Goal: Task Accomplishment & Management: Complete application form

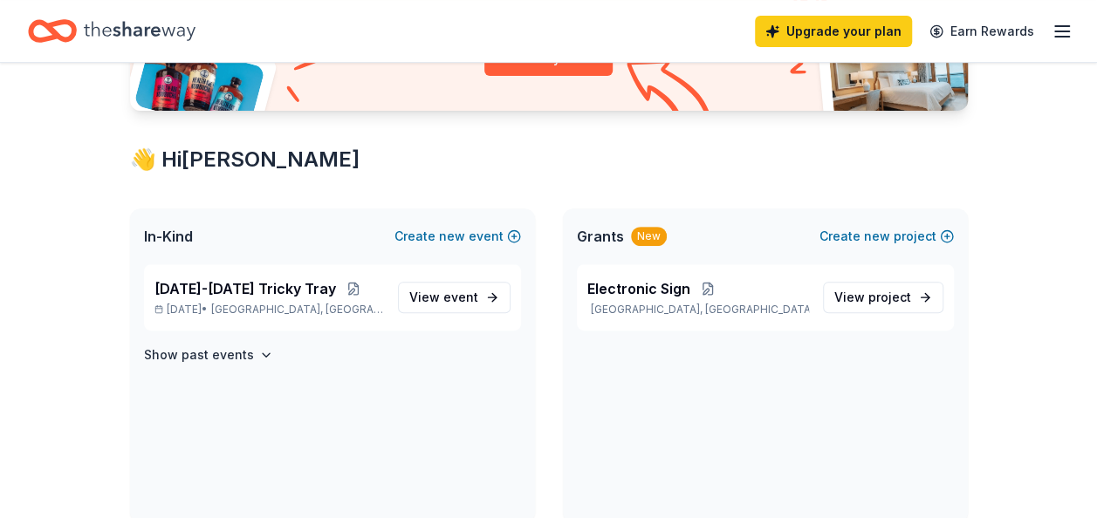
scroll to position [349, 0]
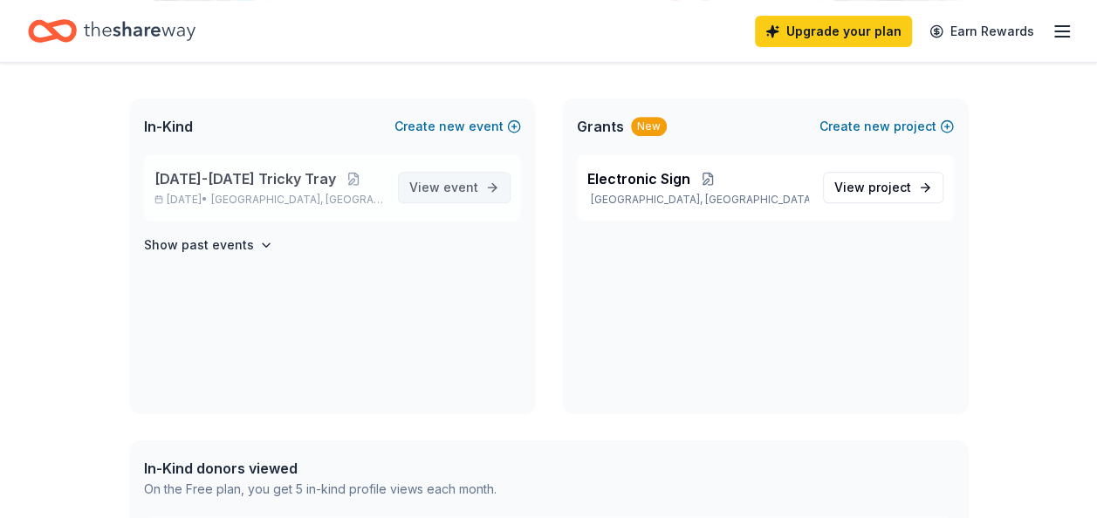
click at [463, 188] on span "event" at bounding box center [460, 187] width 35 height 15
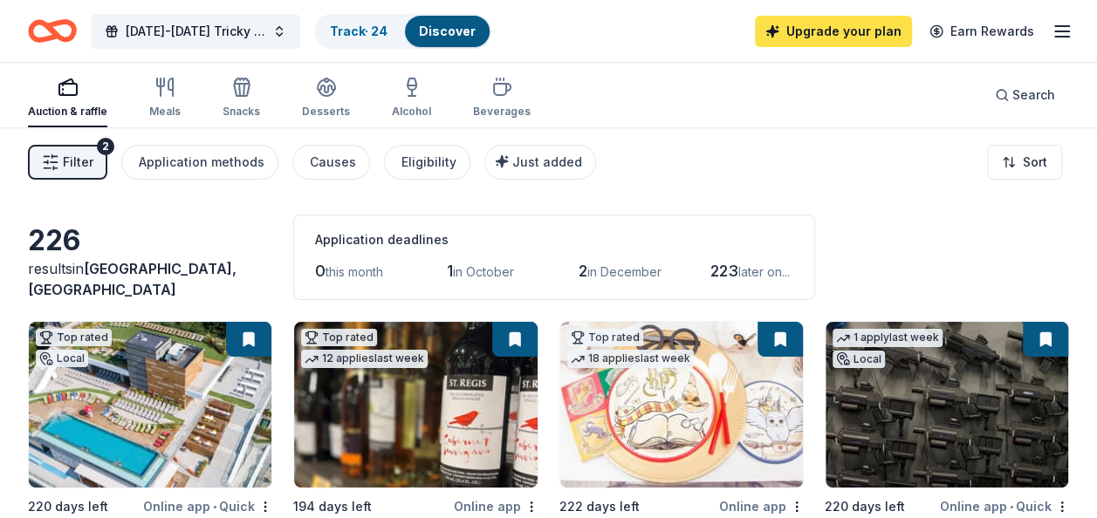
click at [787, 38] on link "Upgrade your plan" at bounding box center [833, 31] width 157 height 31
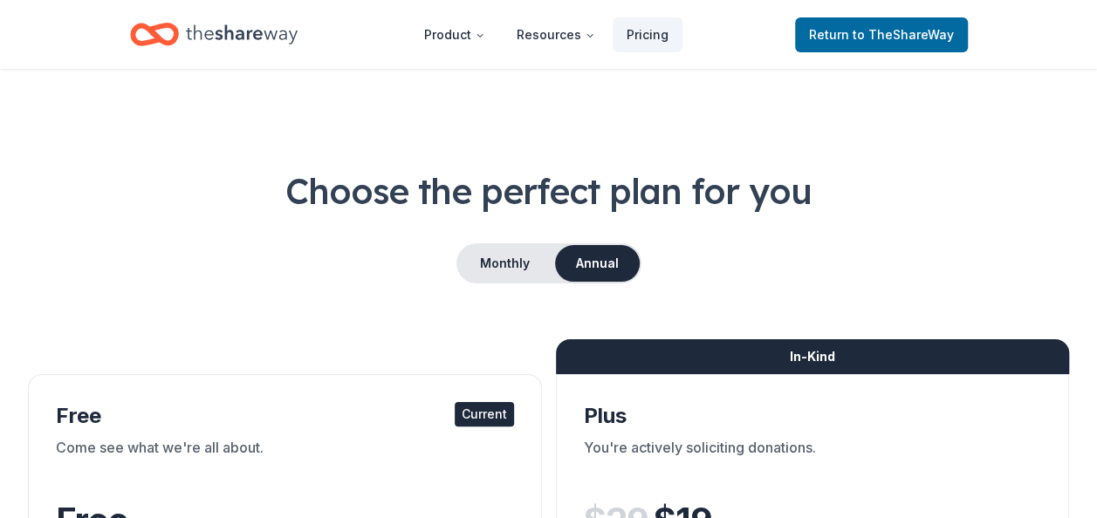
click at [969, 28] on div "Product Resources Pricing Return to TheShareWay" at bounding box center [549, 34] width 894 height 41
click at [945, 32] on span "to TheShareWay" at bounding box center [903, 34] width 101 height 15
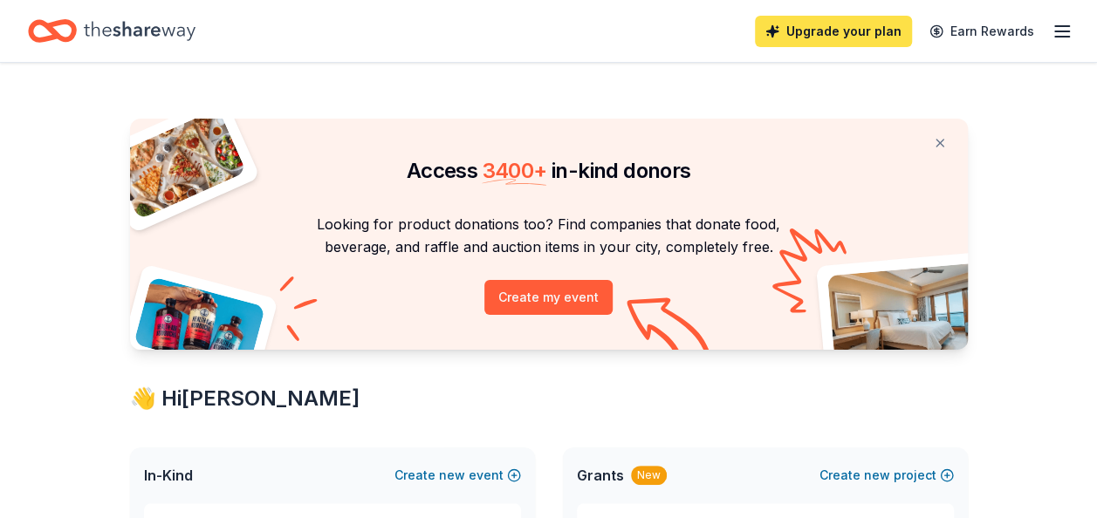
click at [820, 44] on link "Upgrade your plan" at bounding box center [833, 31] width 157 height 31
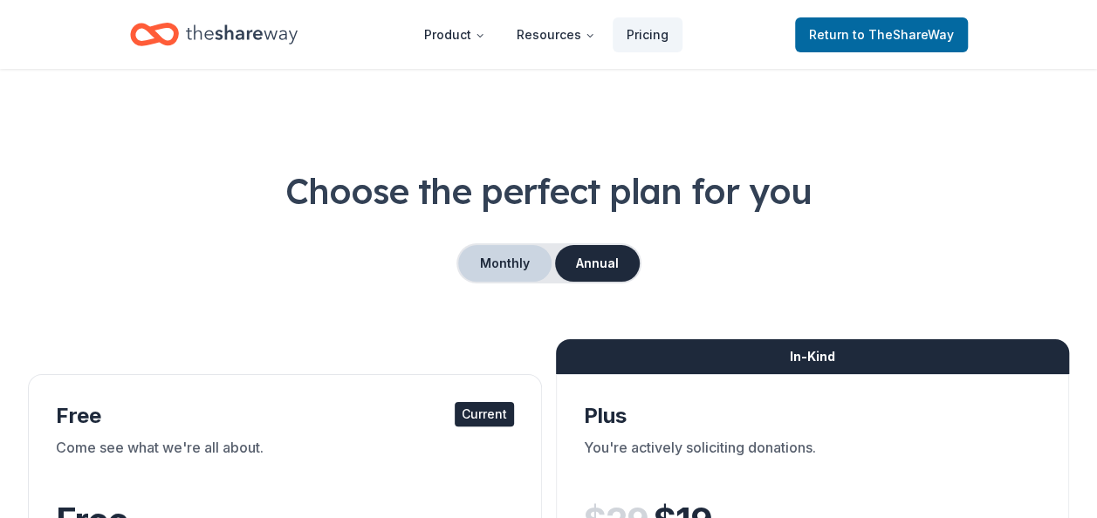
click at [513, 276] on button "Monthly" at bounding box center [504, 263] width 93 height 37
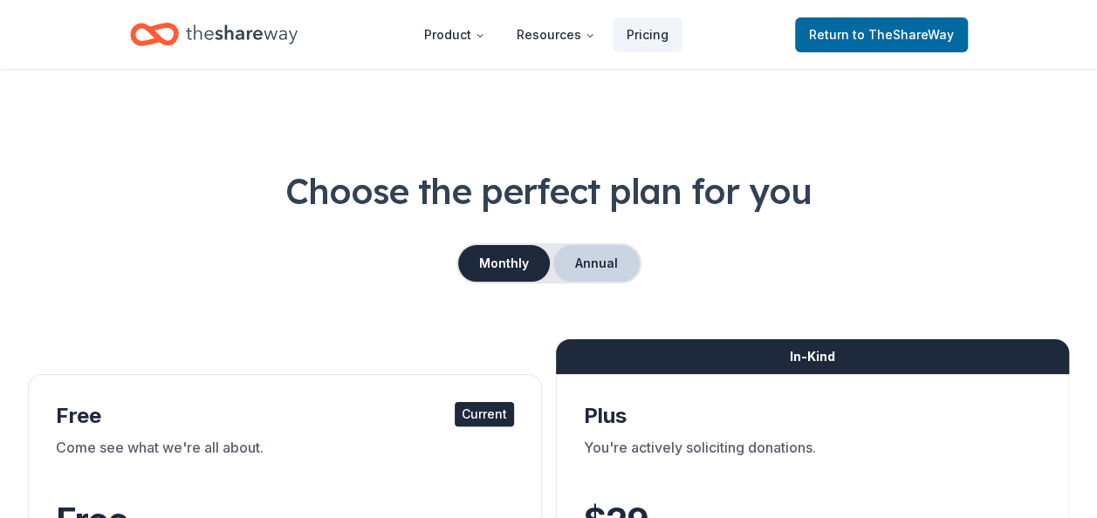
click at [615, 262] on button "Annual" at bounding box center [596, 263] width 86 height 37
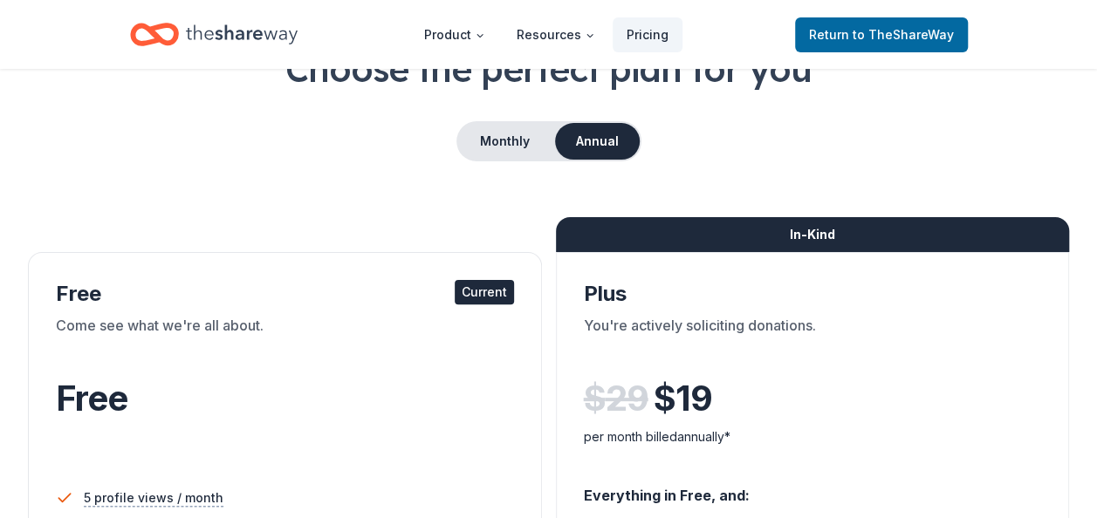
scroll to position [87, 0]
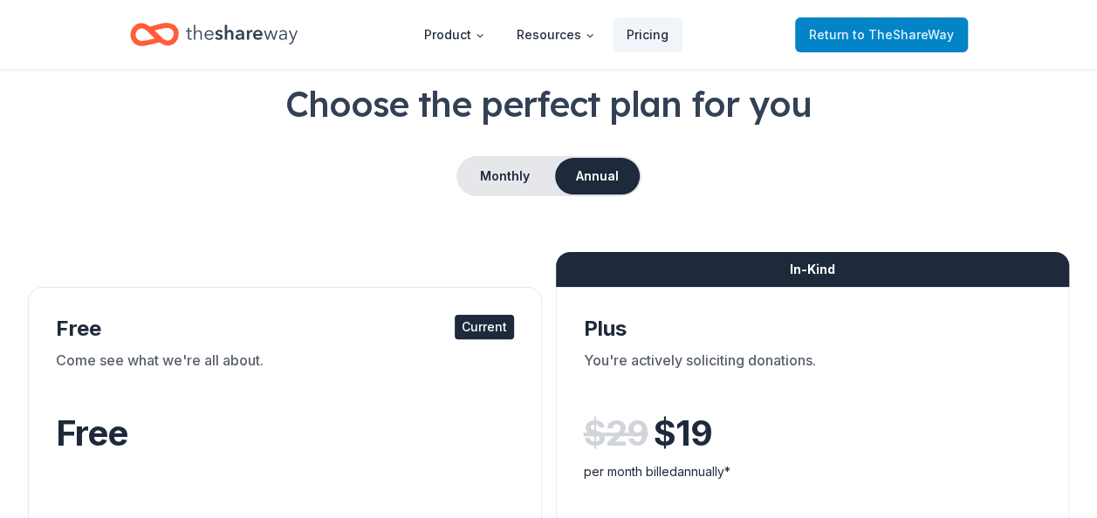
click at [890, 35] on span "to TheShareWay" at bounding box center [903, 34] width 101 height 15
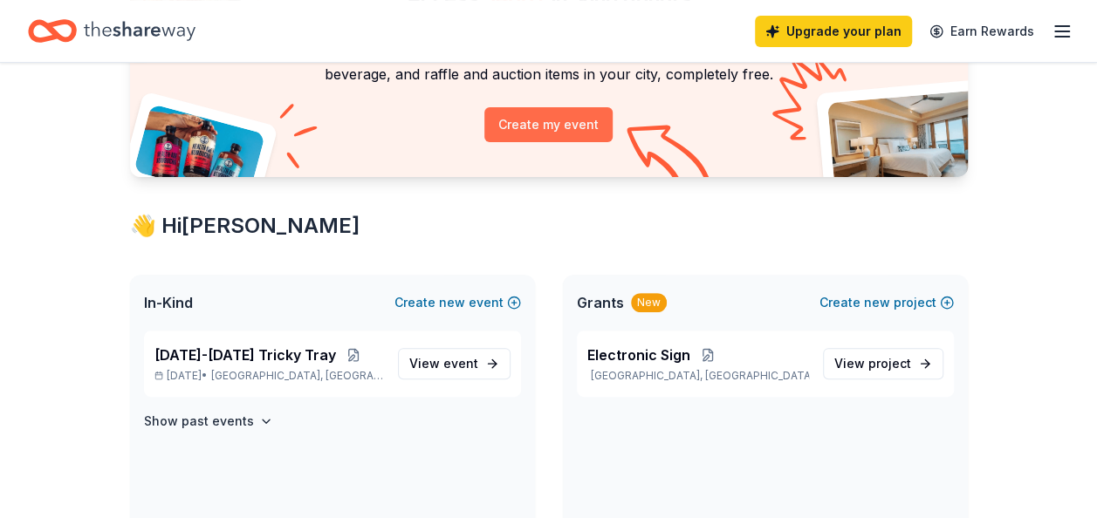
scroll to position [175, 0]
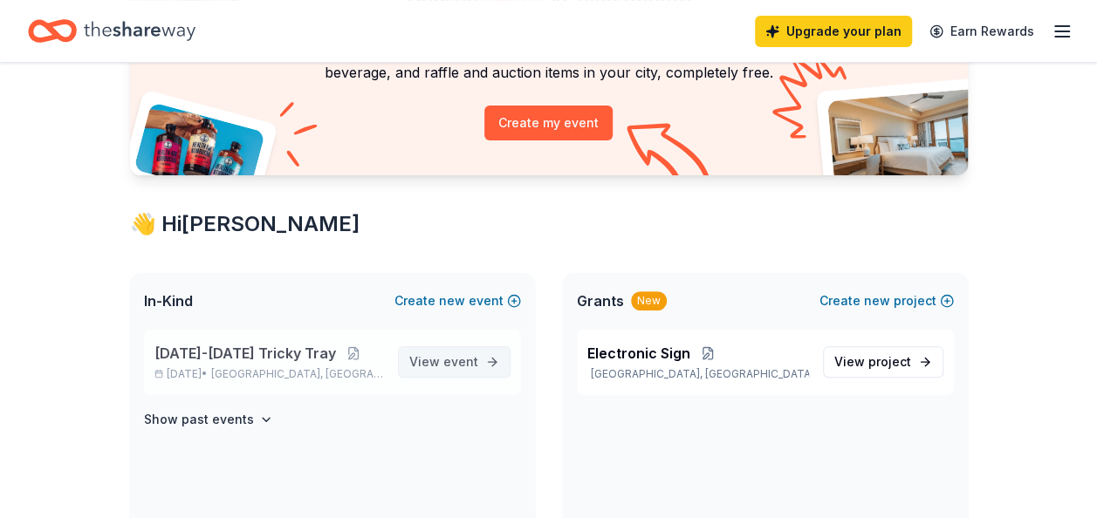
click at [448, 375] on link "View event" at bounding box center [454, 361] width 113 height 31
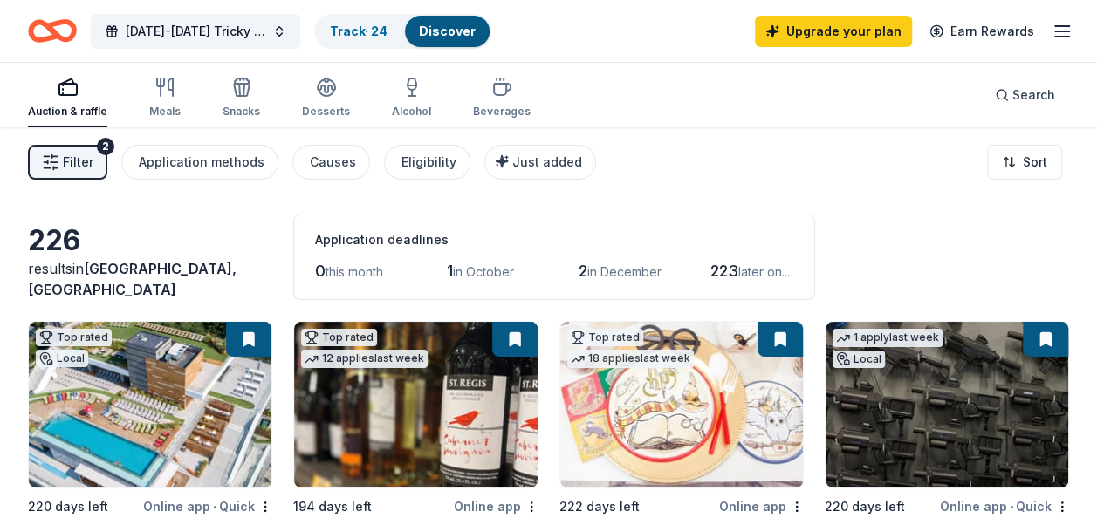
click at [95, 160] on button "Filter 2" at bounding box center [67, 162] width 79 height 35
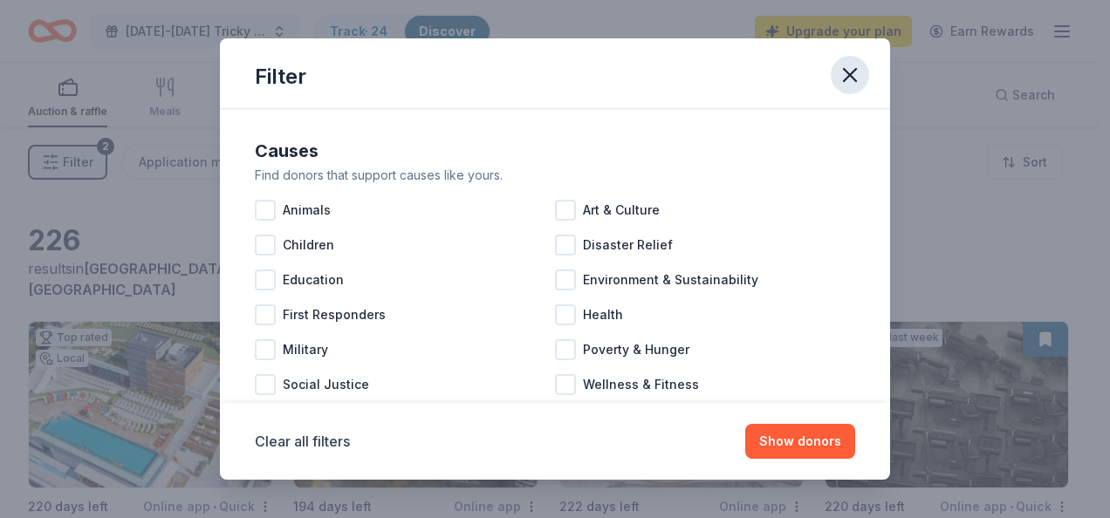
click at [840, 75] on icon "button" at bounding box center [850, 75] width 24 height 24
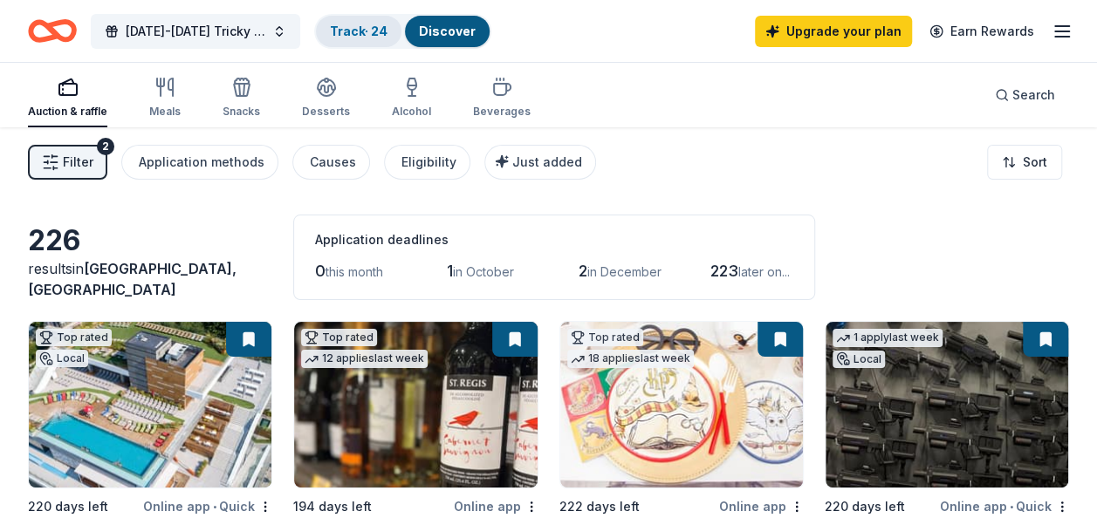
click at [344, 35] on link "Track · 24" at bounding box center [359, 31] width 58 height 15
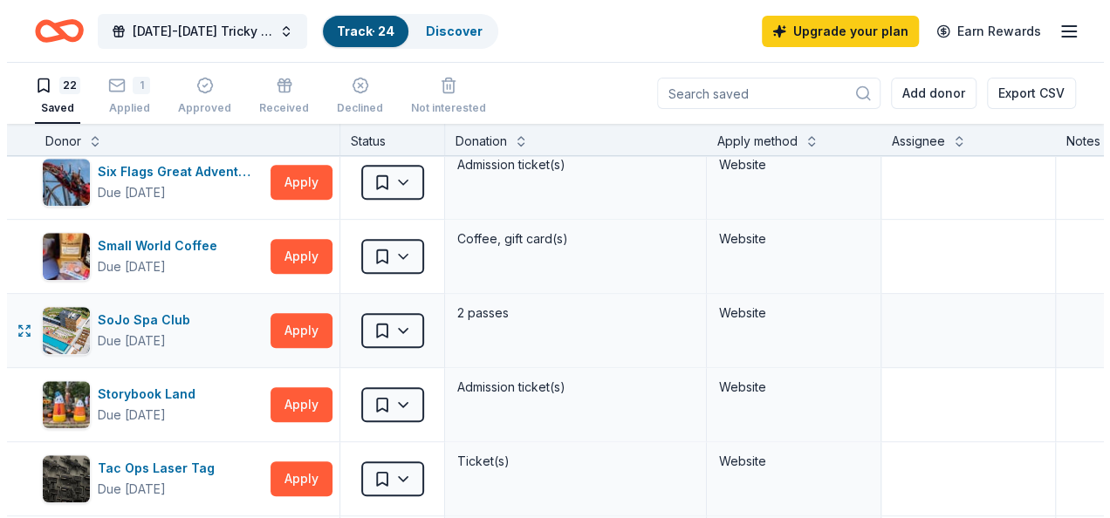
scroll to position [686, 0]
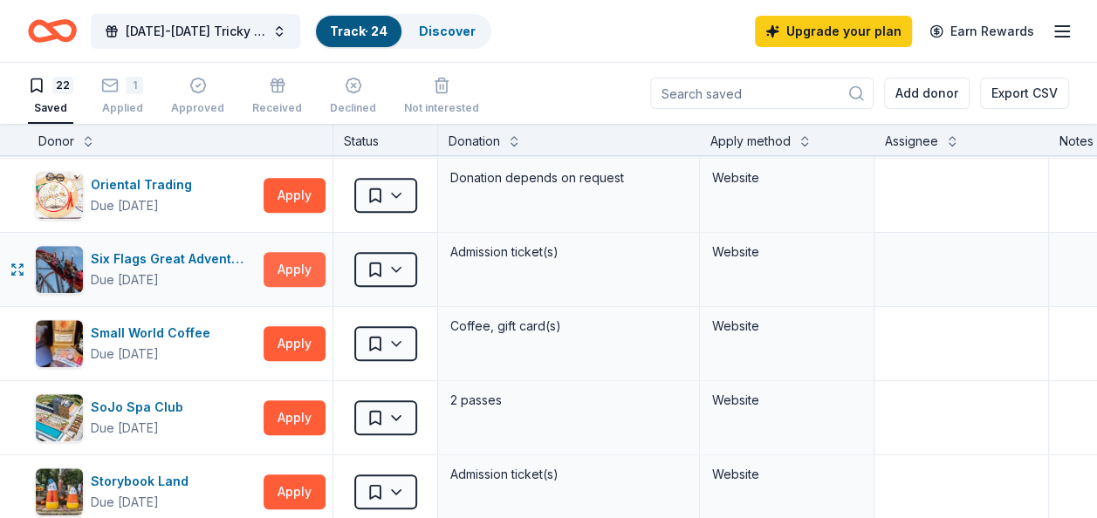
click at [299, 267] on button "Apply" at bounding box center [295, 269] width 62 height 35
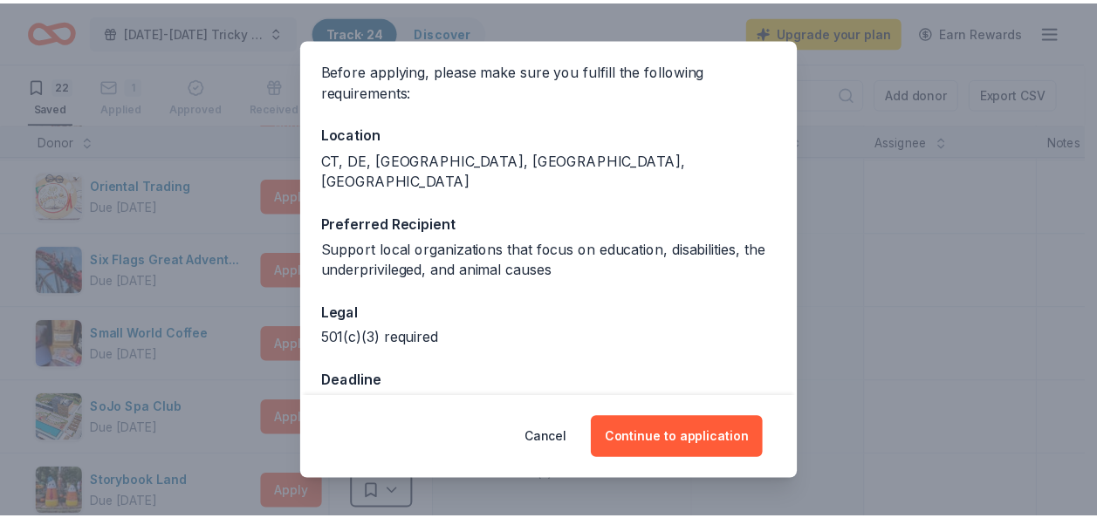
scroll to position [171, 0]
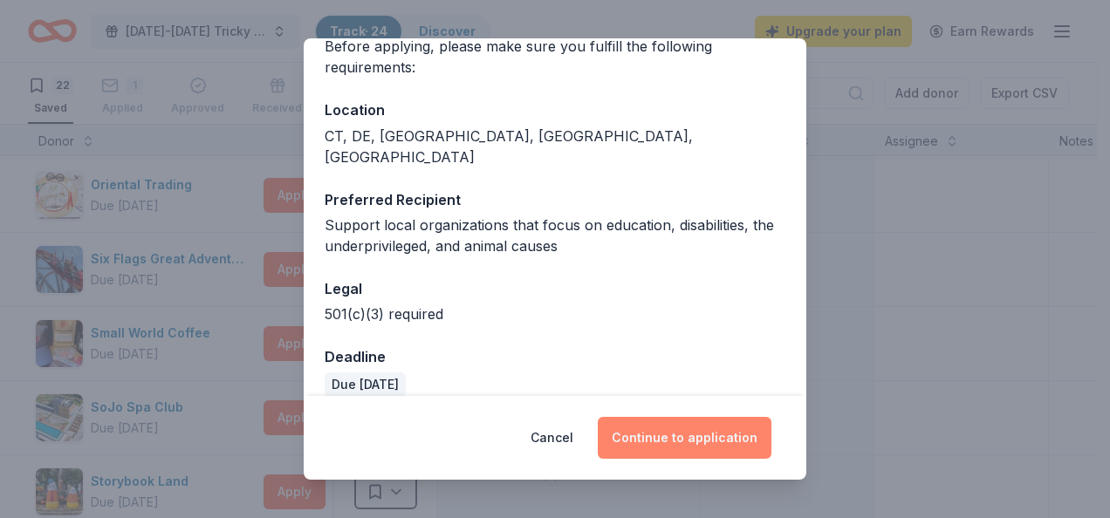
click at [711, 440] on button "Continue to application" at bounding box center [685, 438] width 174 height 42
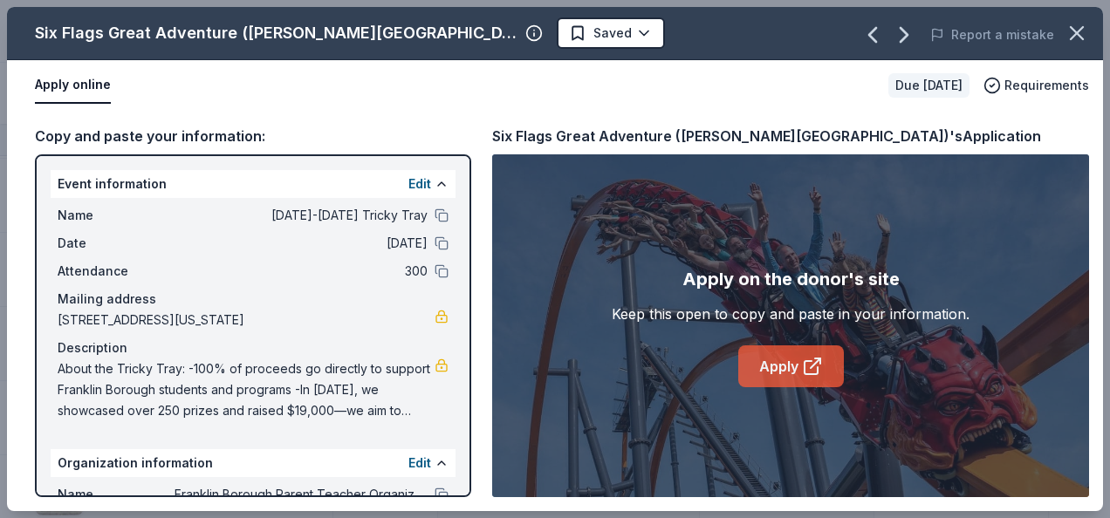
click at [793, 369] on link "Apply" at bounding box center [791, 367] width 106 height 42
click at [1082, 28] on icon "button" at bounding box center [1077, 33] width 12 height 12
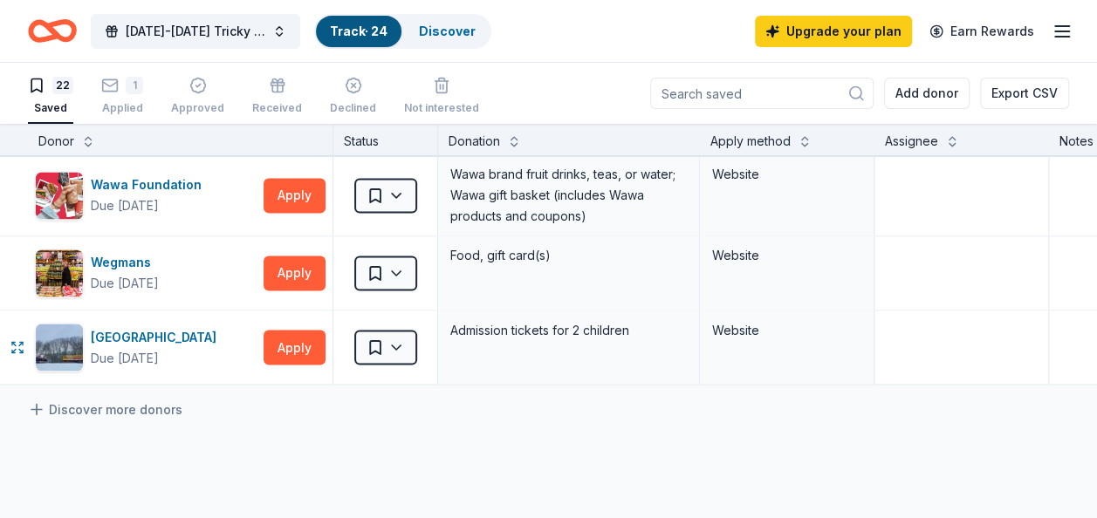
scroll to position [1471, 0]
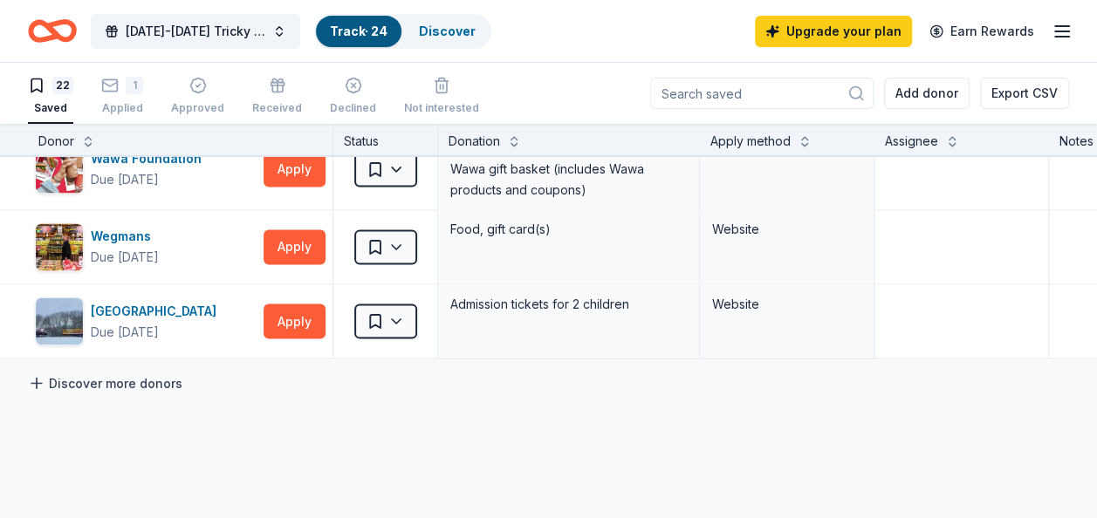
click at [160, 379] on link "Discover more donors" at bounding box center [105, 383] width 154 height 21
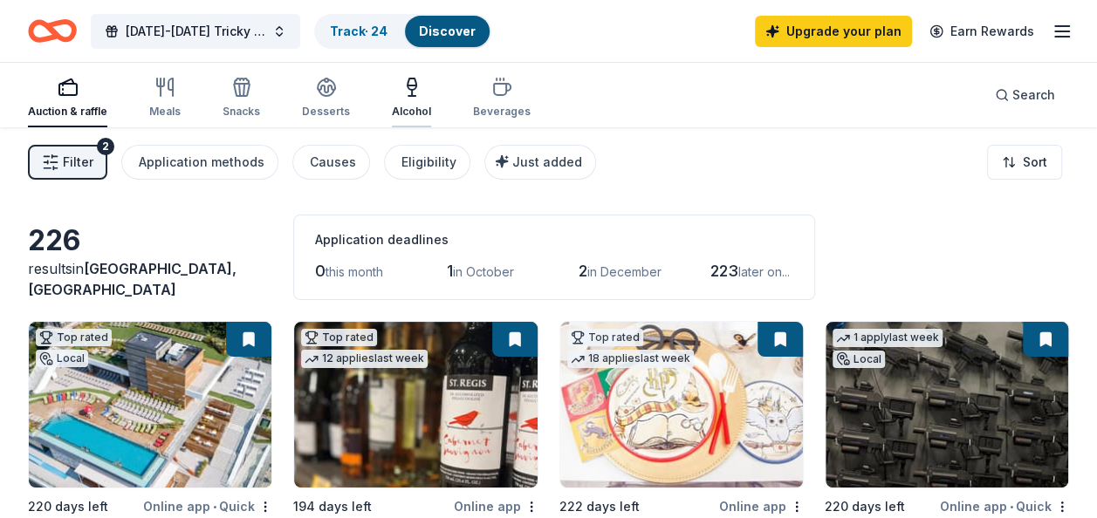
click at [398, 106] on div "Alcohol" at bounding box center [411, 112] width 39 height 14
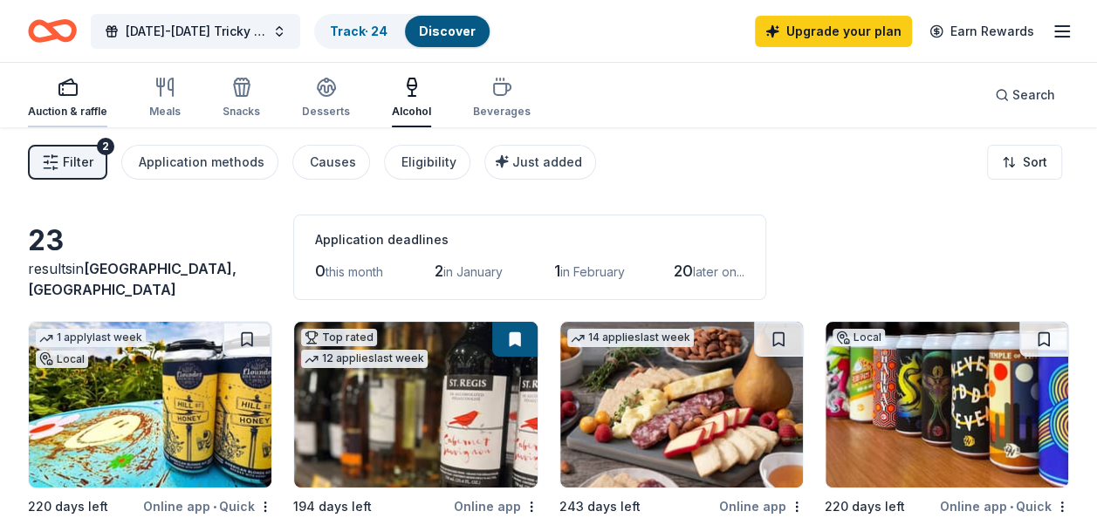
click at [54, 98] on div "Auction & raffle" at bounding box center [67, 98] width 79 height 42
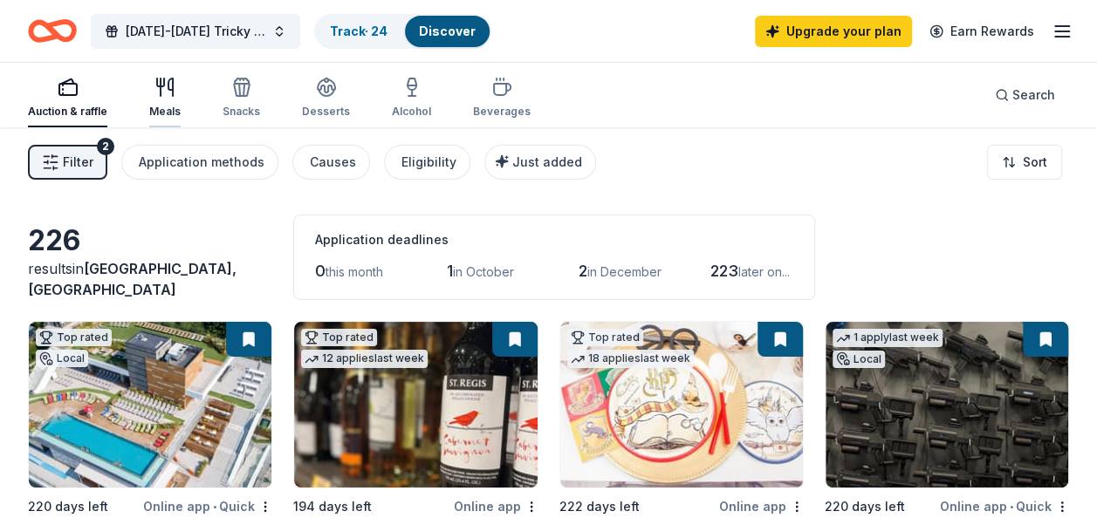
click at [159, 98] on div "Meals" at bounding box center [164, 98] width 31 height 42
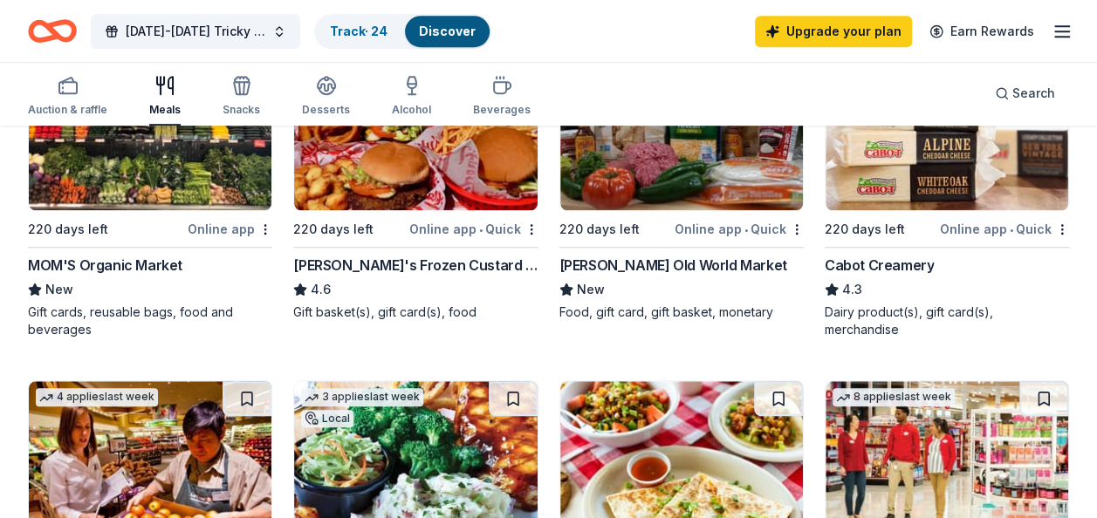
scroll to position [698, 0]
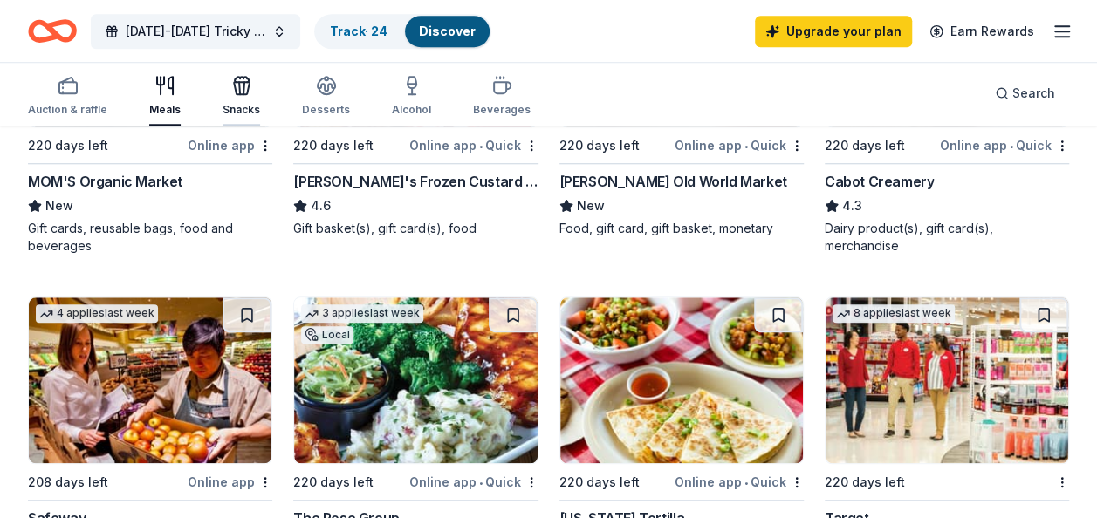
click at [241, 82] on icon "button" at bounding box center [242, 88] width 16 height 12
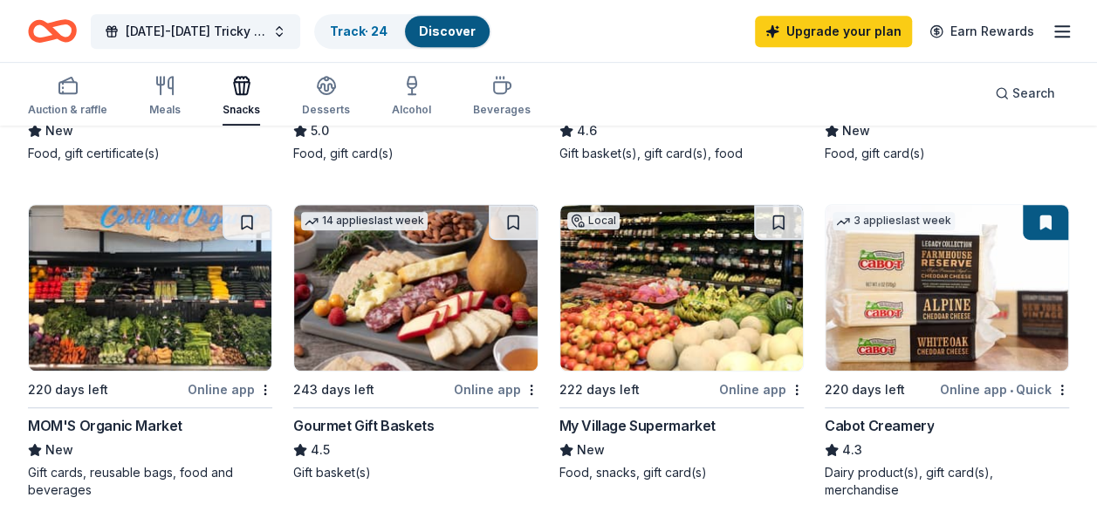
scroll to position [524, 0]
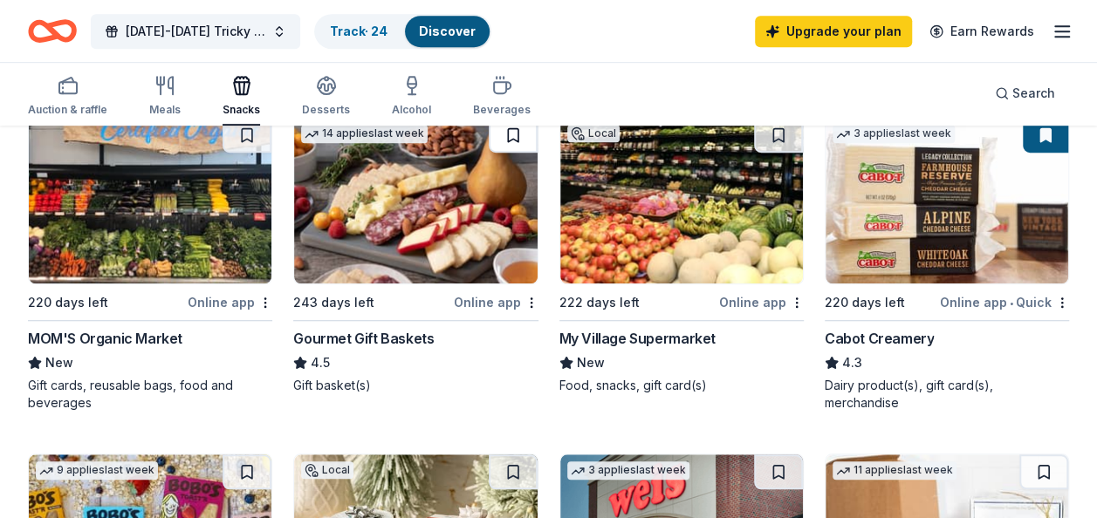
click at [511, 133] on button at bounding box center [513, 135] width 49 height 35
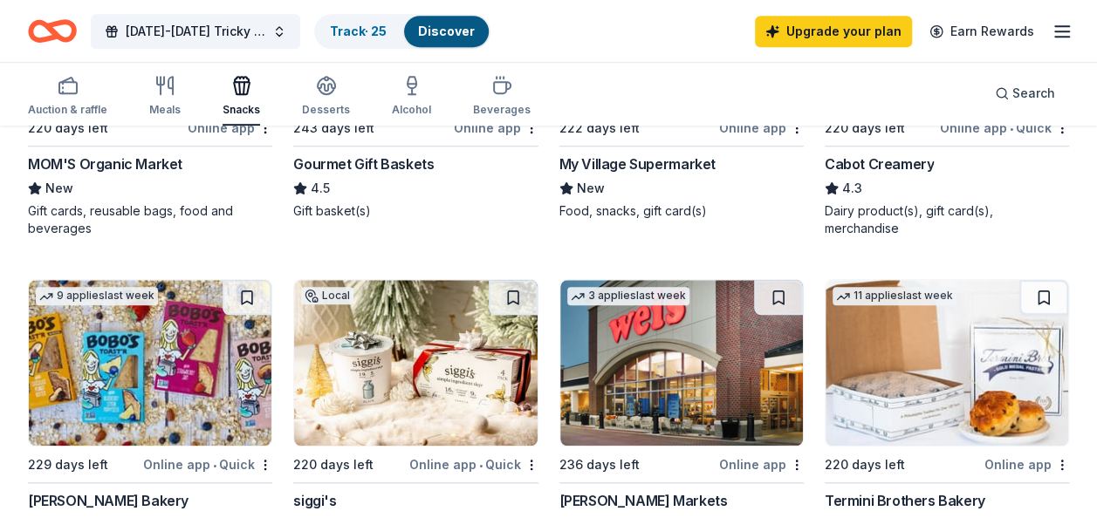
scroll to position [785, 0]
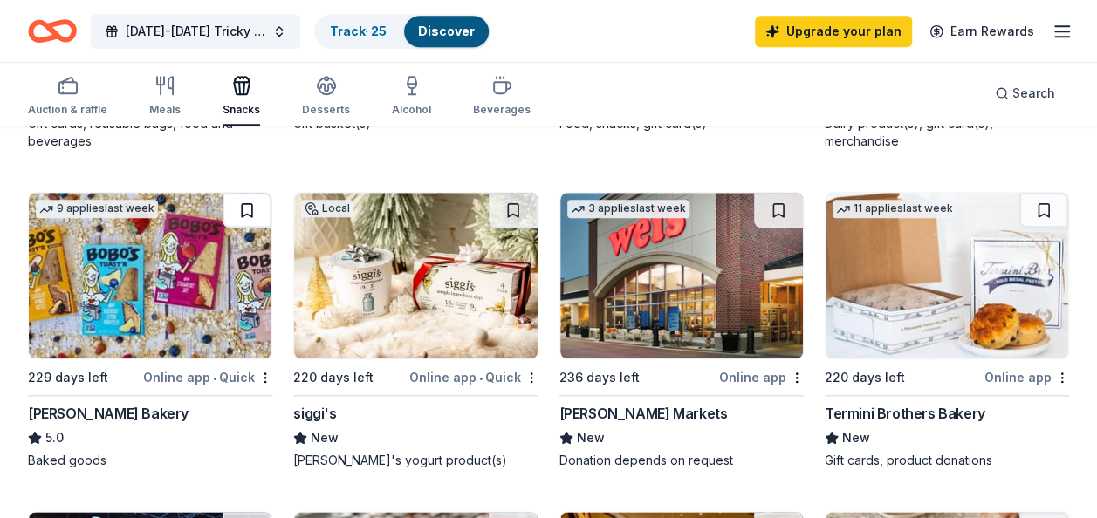
click at [250, 216] on button at bounding box center [247, 210] width 49 height 35
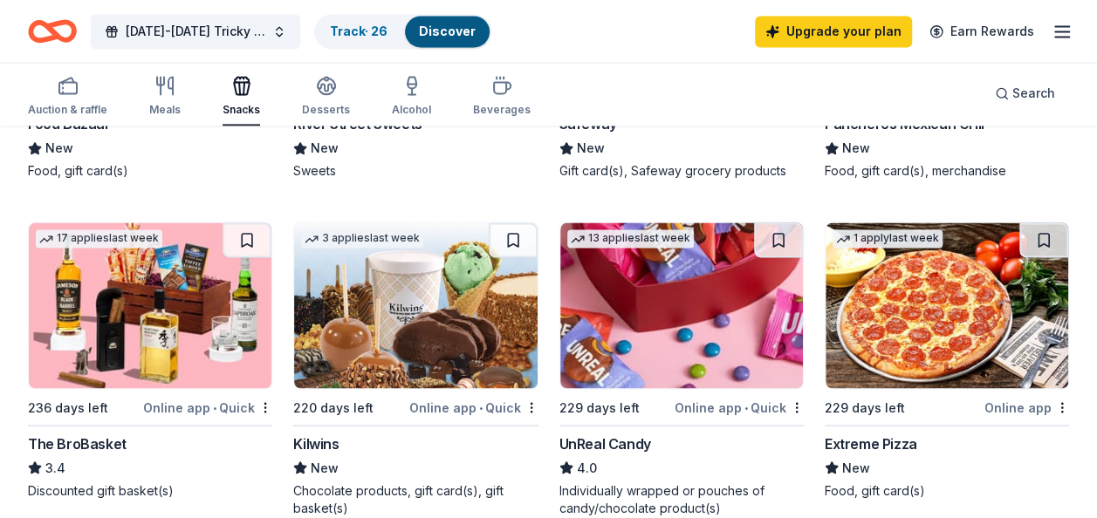
scroll to position [1396, 0]
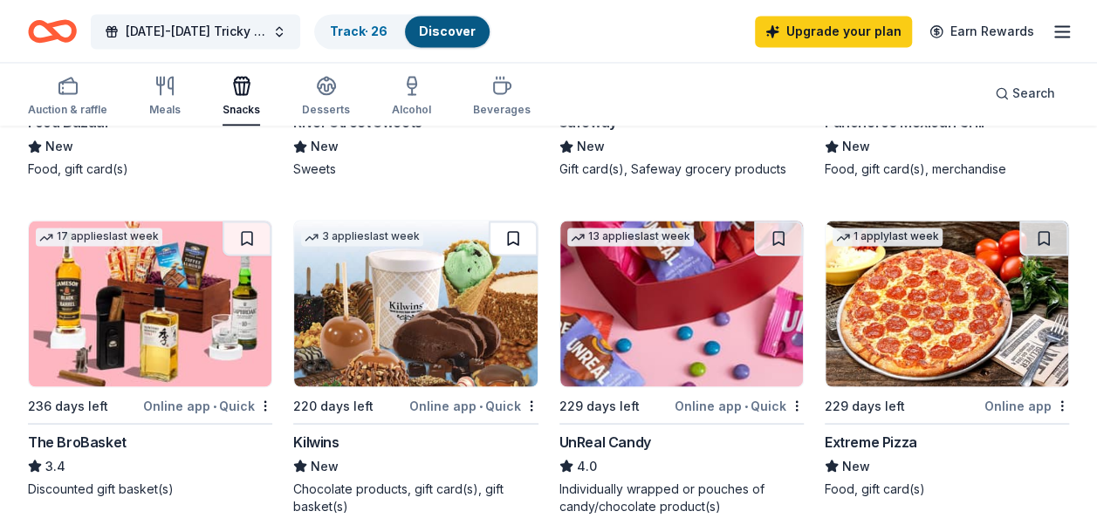
click at [511, 231] on button at bounding box center [513, 238] width 49 height 35
click at [770, 232] on button at bounding box center [778, 238] width 49 height 35
click at [264, 237] on button at bounding box center [247, 238] width 49 height 35
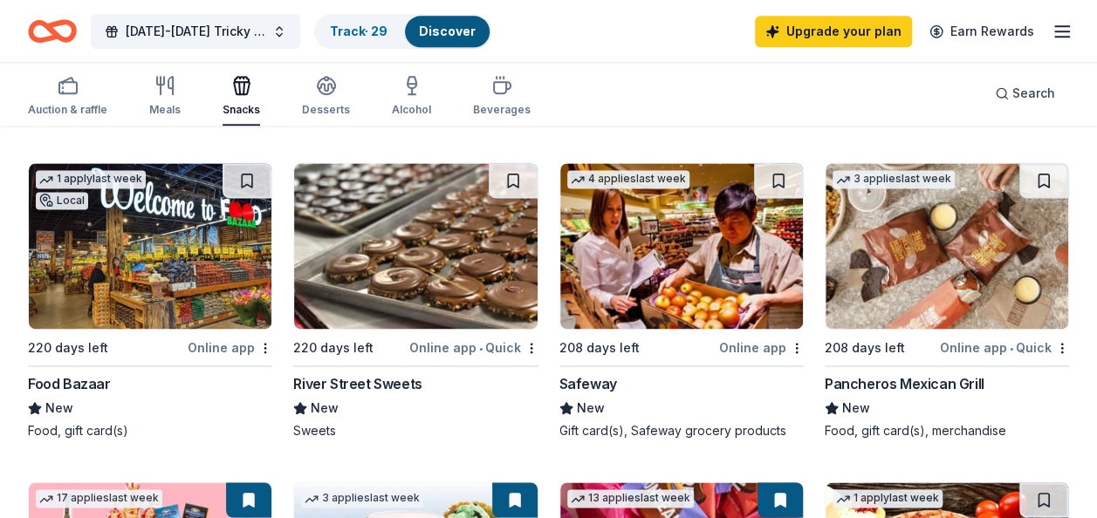
scroll to position [960, 0]
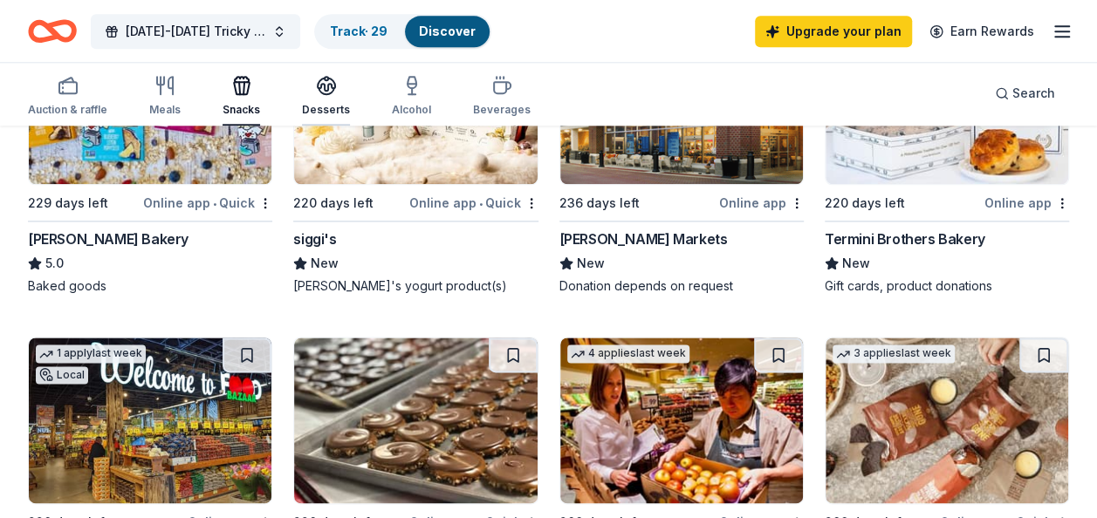
click at [318, 74] on button "Desserts" at bounding box center [326, 97] width 48 height 58
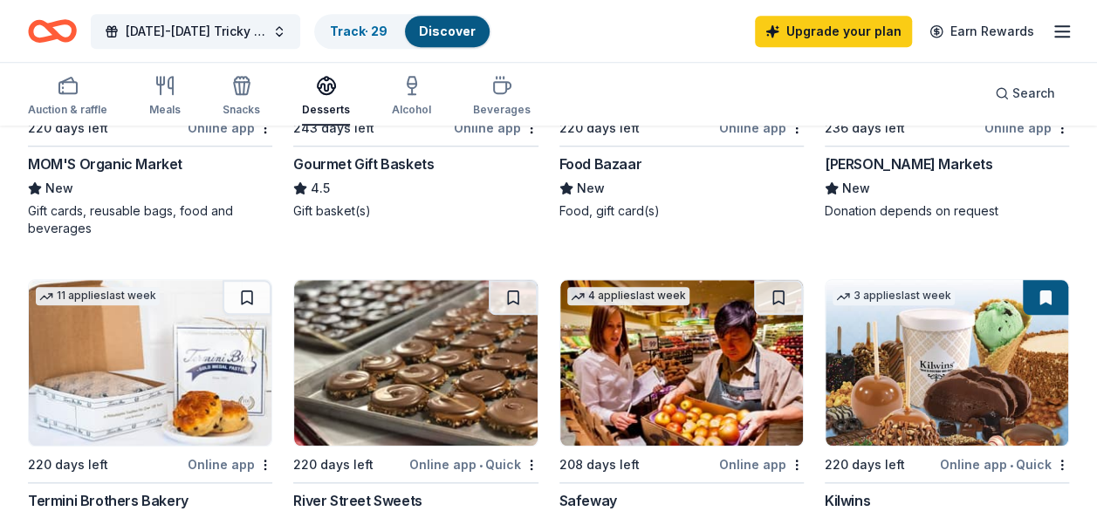
scroll to position [436, 0]
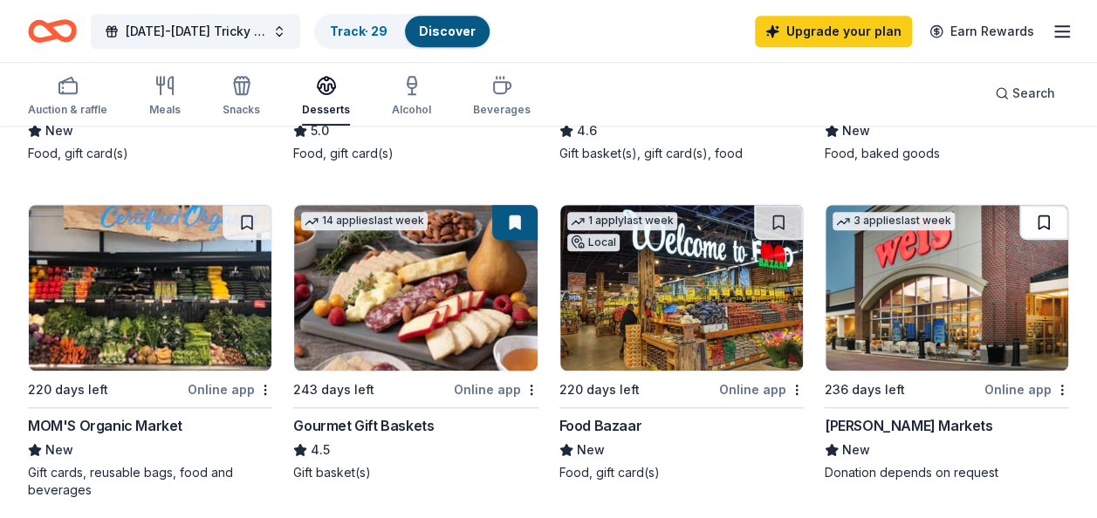
click at [1042, 223] on button at bounding box center [1043, 222] width 49 height 35
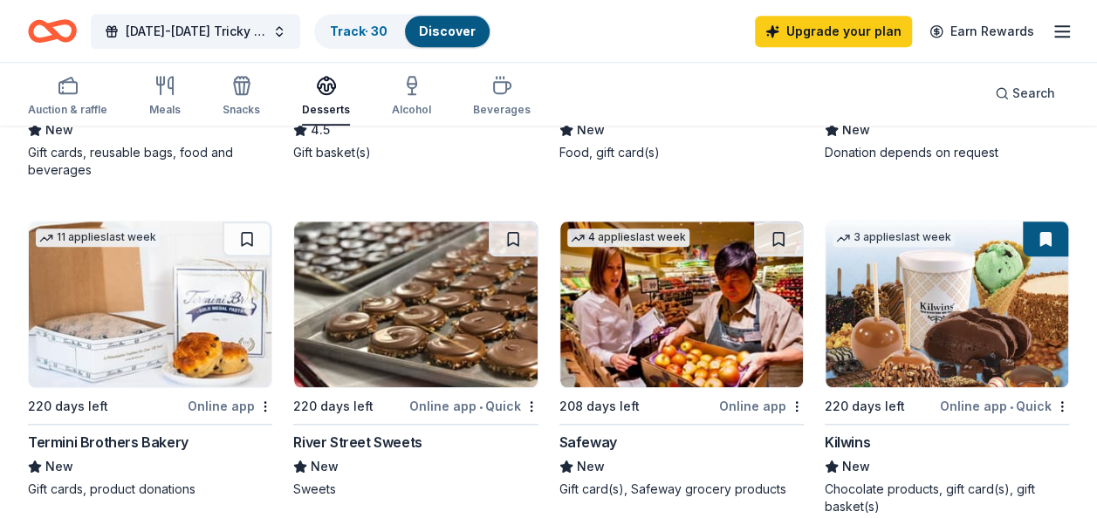
scroll to position [698, 0]
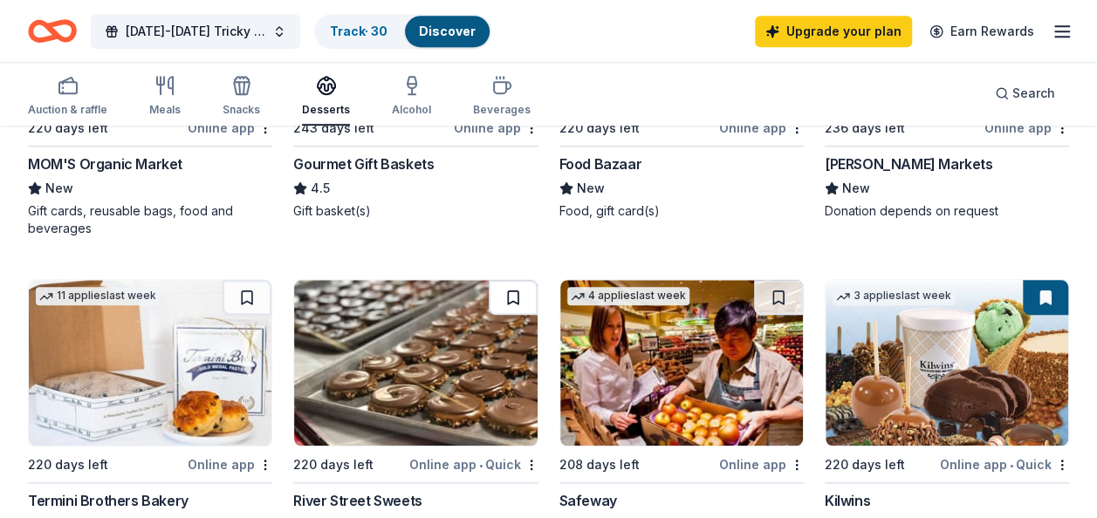
click at [531, 293] on button at bounding box center [513, 297] width 49 height 35
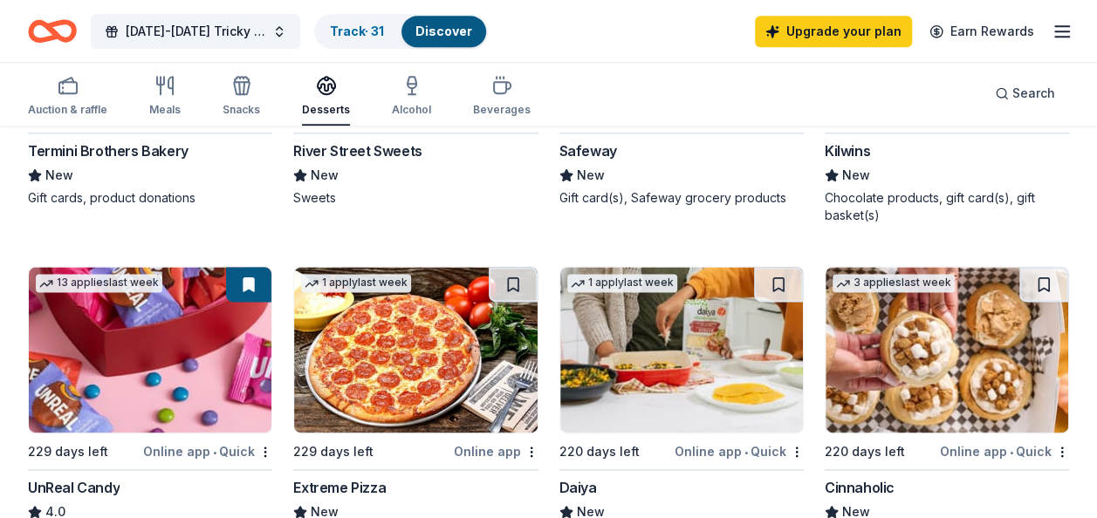
scroll to position [1047, 0]
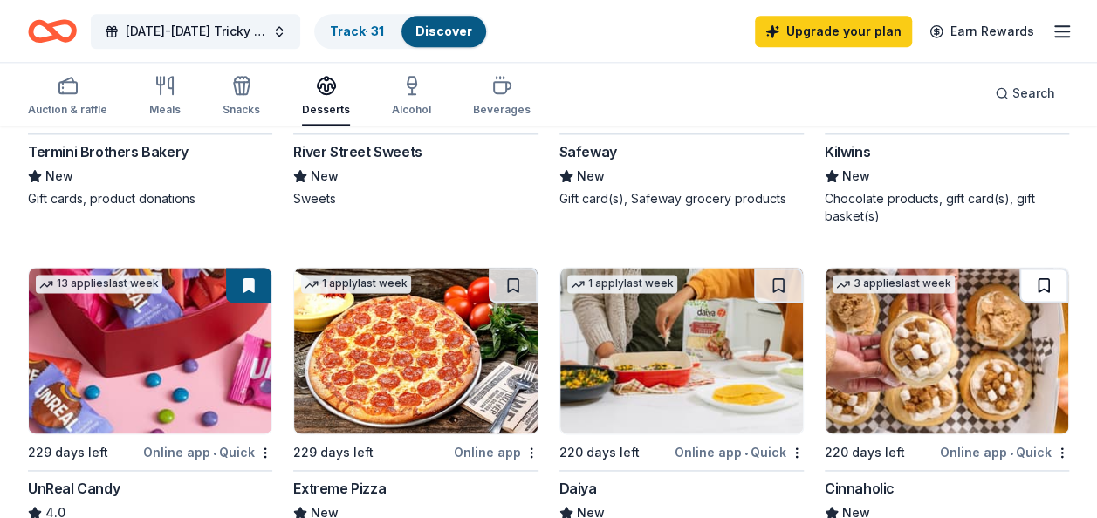
click at [1053, 277] on button at bounding box center [1043, 285] width 49 height 35
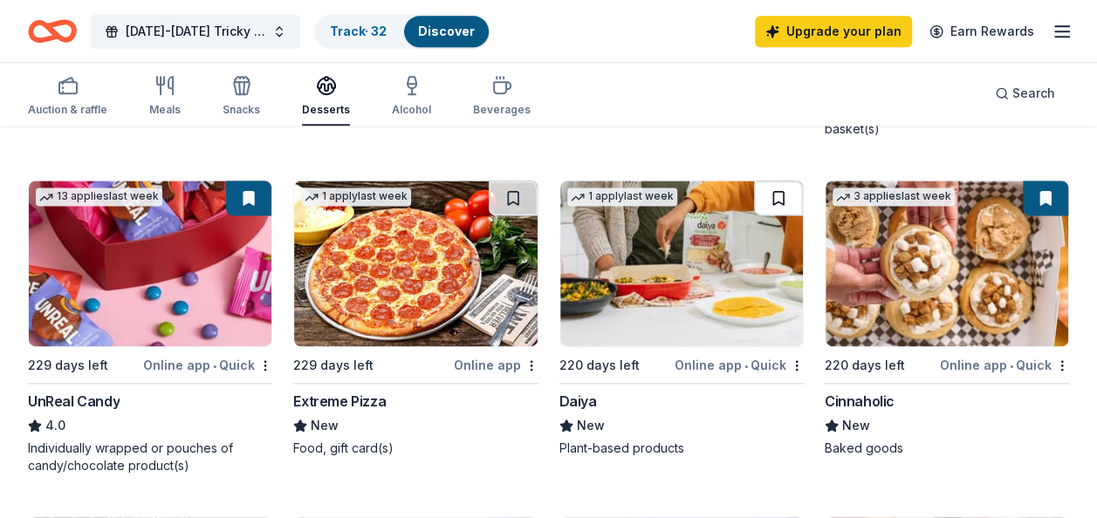
click at [771, 197] on button at bounding box center [778, 198] width 49 height 35
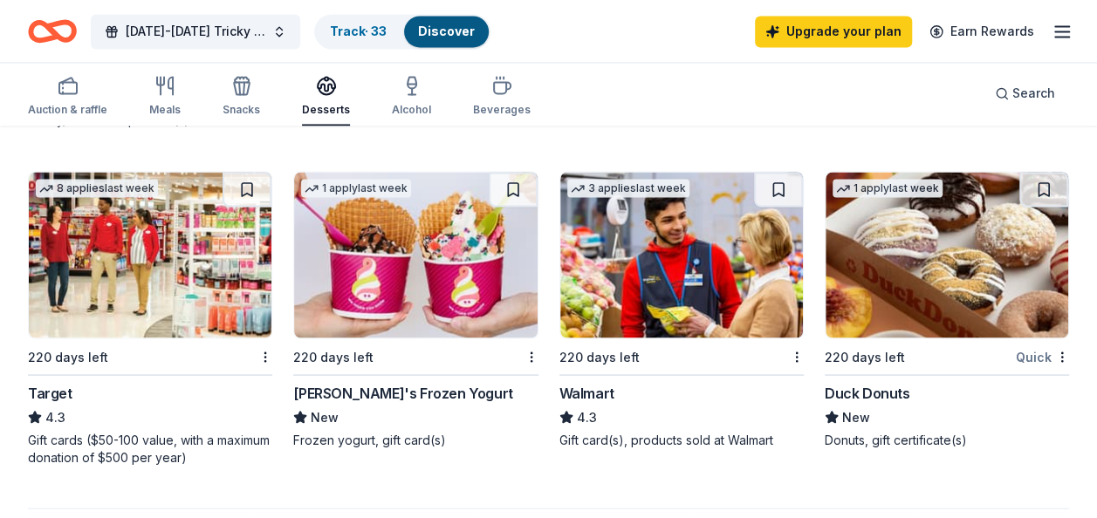
scroll to position [1484, 0]
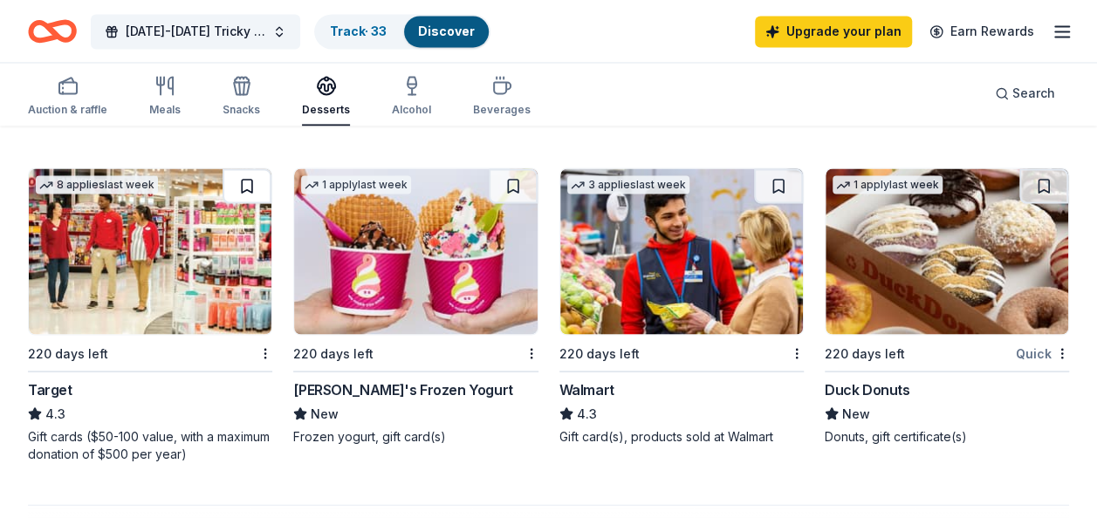
click at [239, 182] on button at bounding box center [247, 185] width 49 height 35
click at [777, 178] on button at bounding box center [778, 185] width 49 height 35
click at [1054, 187] on button at bounding box center [1043, 185] width 49 height 35
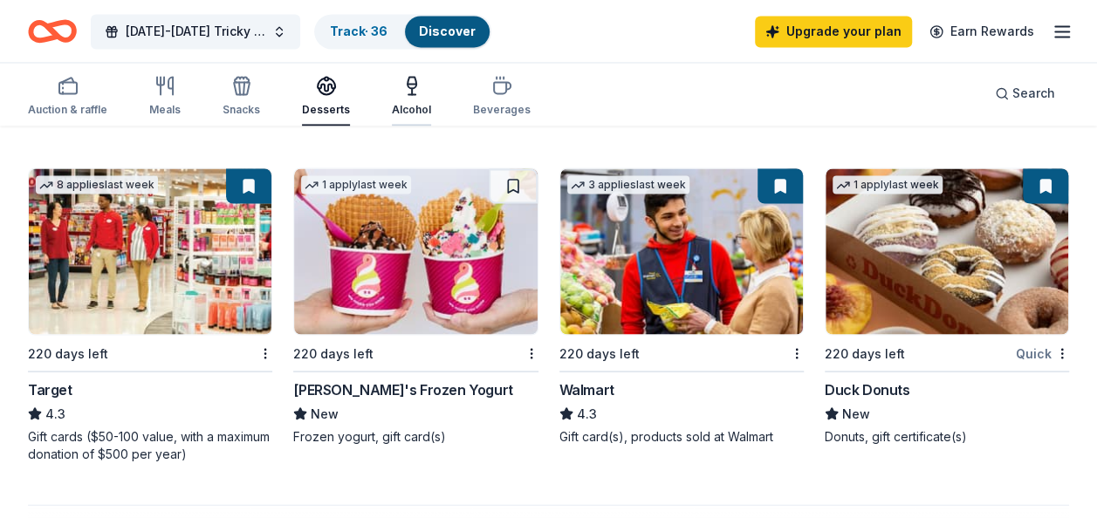
click at [404, 101] on div "Alcohol" at bounding box center [411, 96] width 39 height 42
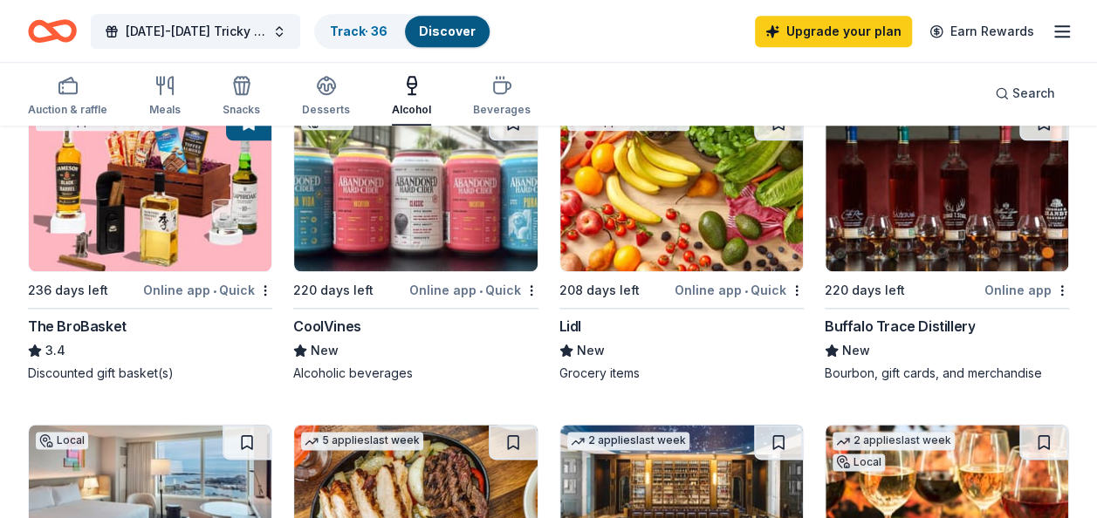
scroll to position [698, 0]
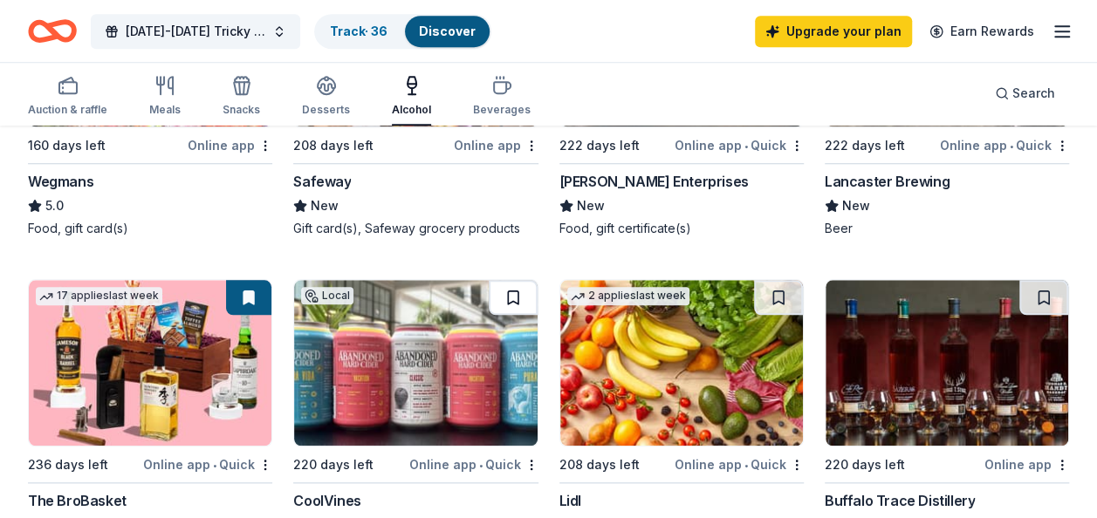
click at [506, 298] on button at bounding box center [513, 297] width 49 height 35
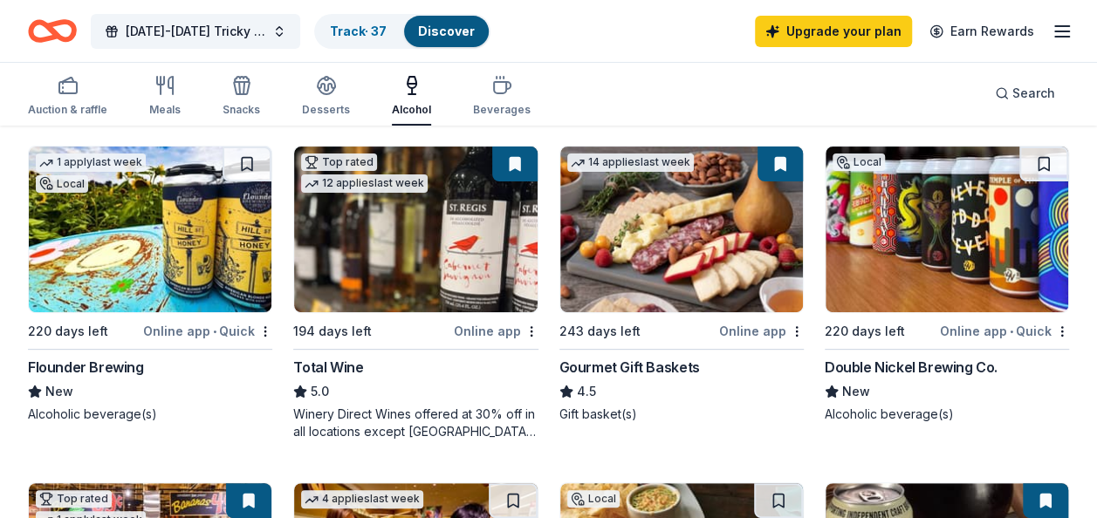
scroll to position [175, 0]
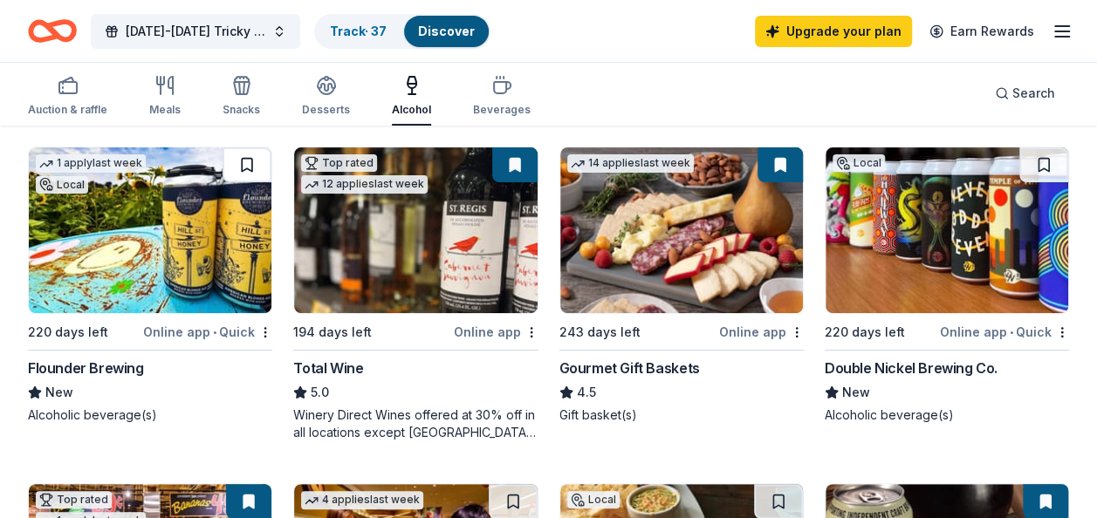
click at [250, 171] on button at bounding box center [247, 164] width 49 height 35
click at [1032, 164] on button at bounding box center [1043, 164] width 49 height 35
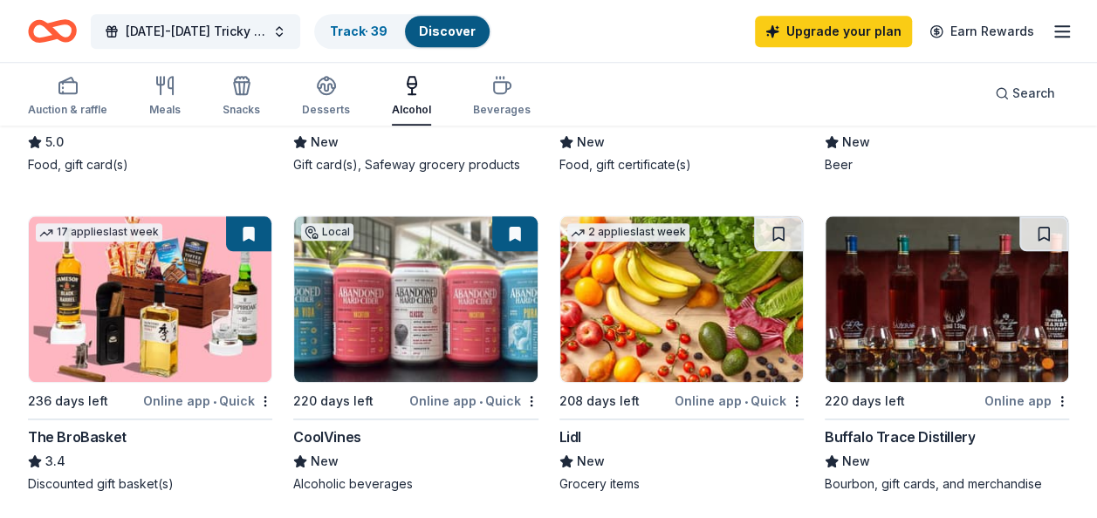
scroll to position [785, 0]
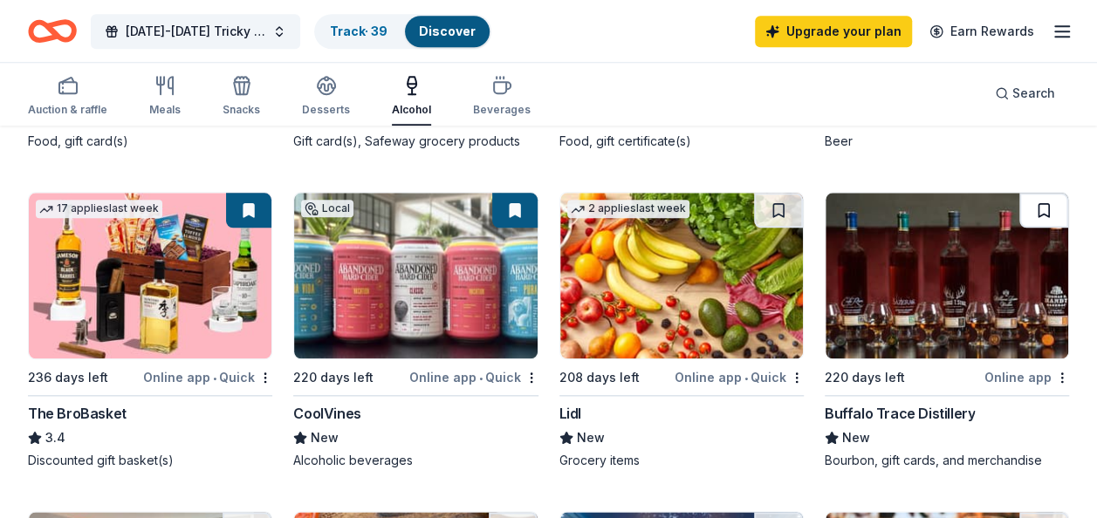
click at [1037, 213] on button at bounding box center [1043, 210] width 49 height 35
click at [782, 204] on button at bounding box center [778, 210] width 49 height 35
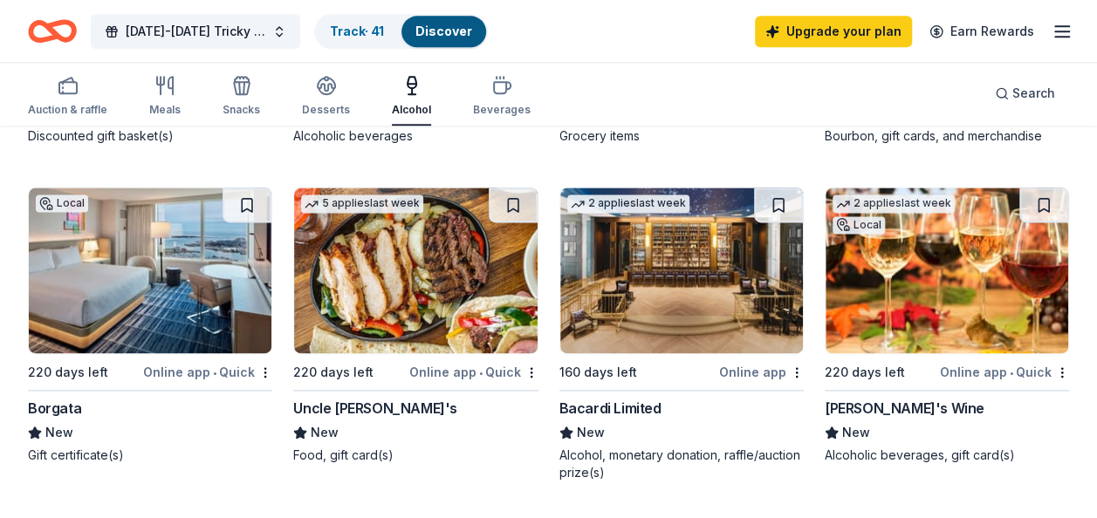
scroll to position [1135, 0]
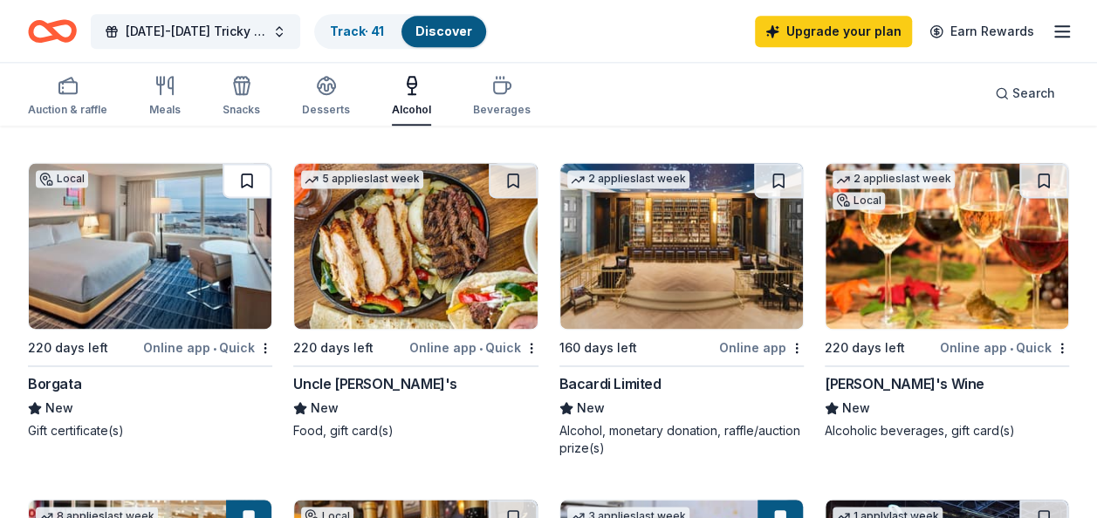
click at [243, 175] on button at bounding box center [247, 180] width 49 height 35
click at [770, 173] on button at bounding box center [778, 180] width 49 height 35
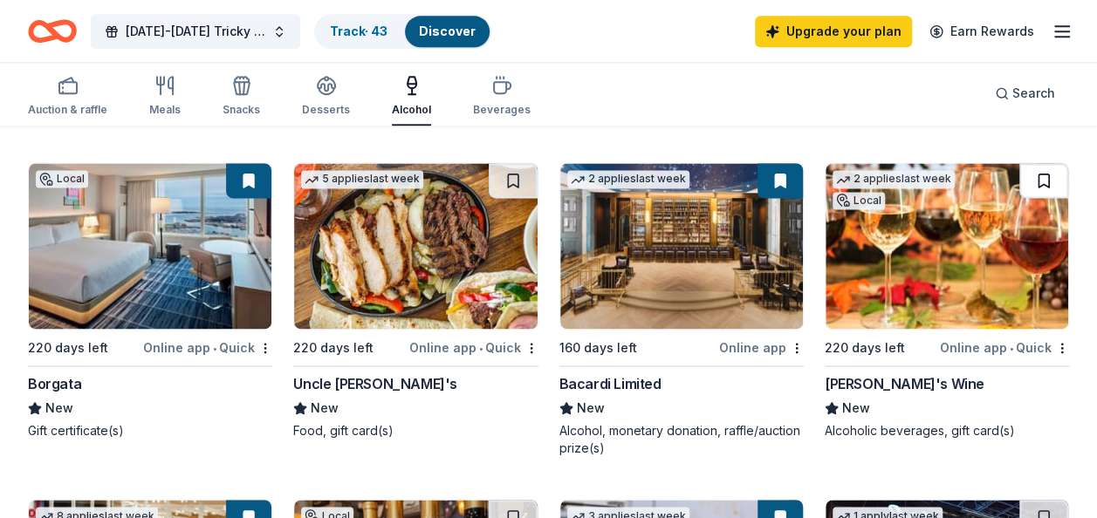
click at [1033, 170] on button at bounding box center [1043, 180] width 49 height 35
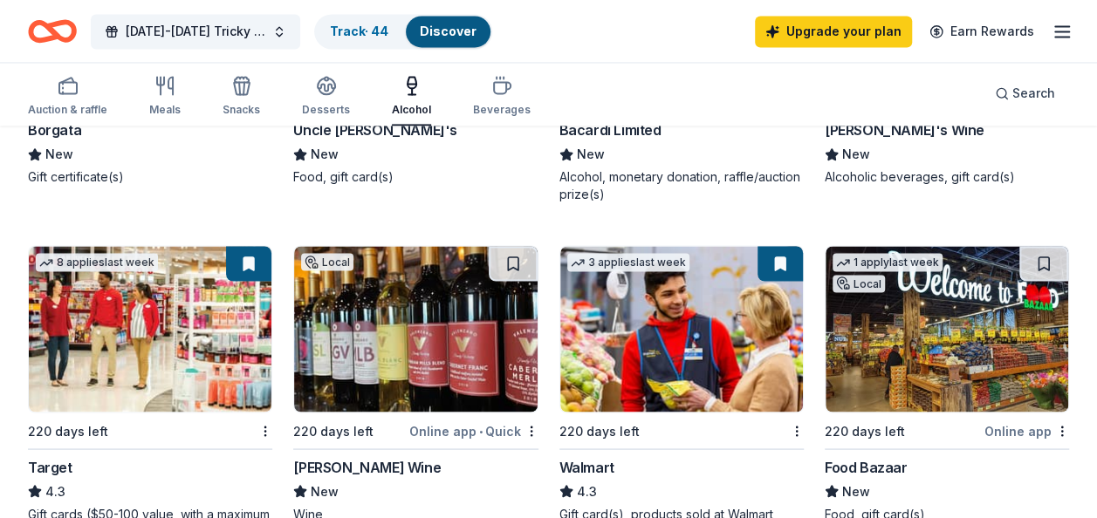
scroll to position [1396, 0]
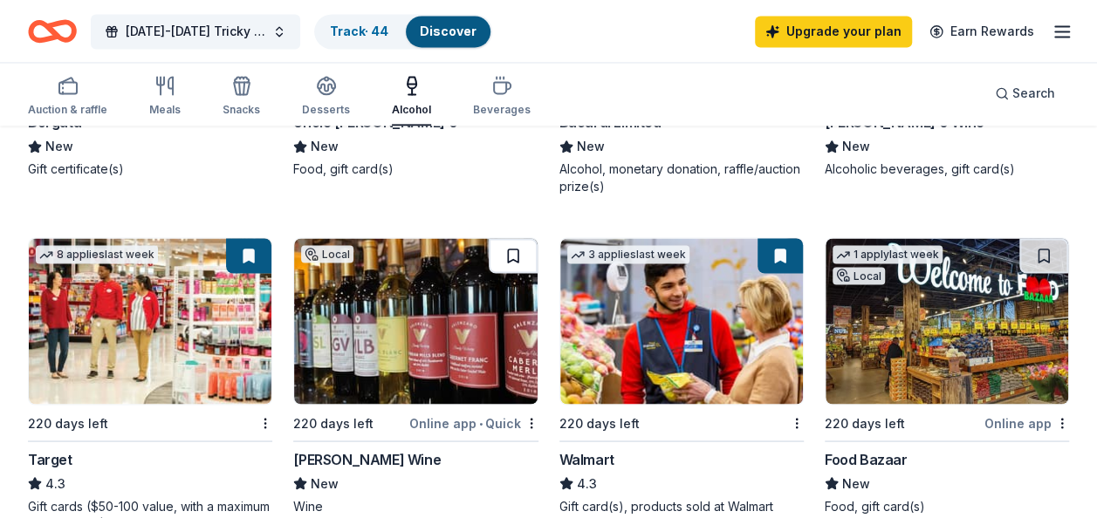
click at [518, 246] on button at bounding box center [513, 255] width 49 height 35
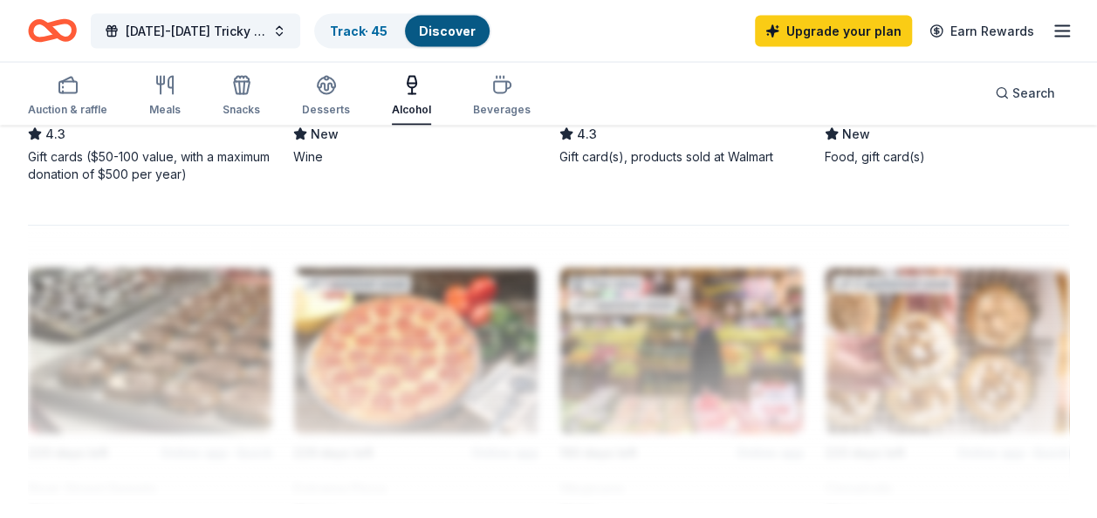
scroll to position [1484, 0]
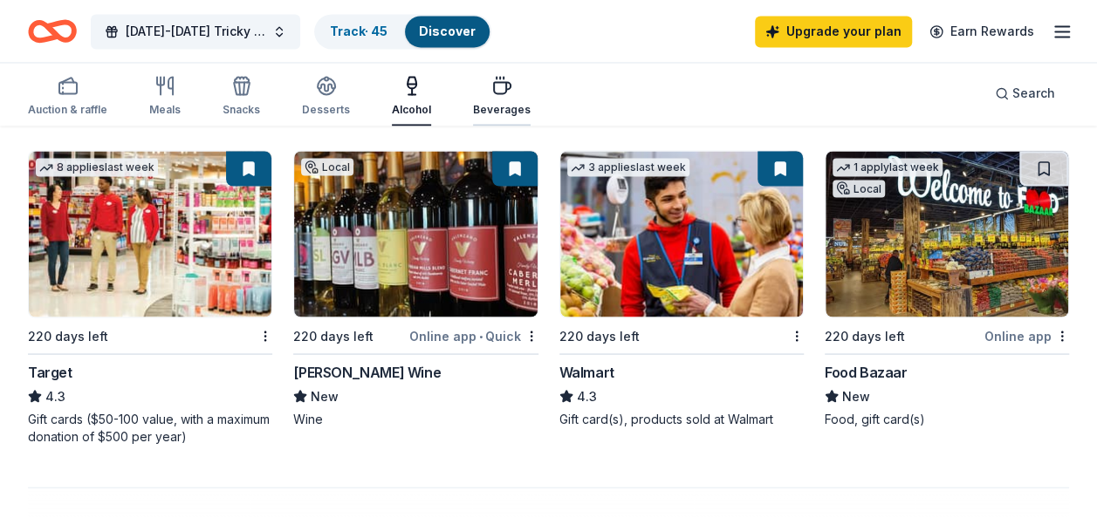
click at [497, 77] on icon "button" at bounding box center [497, 78] width 0 height 2
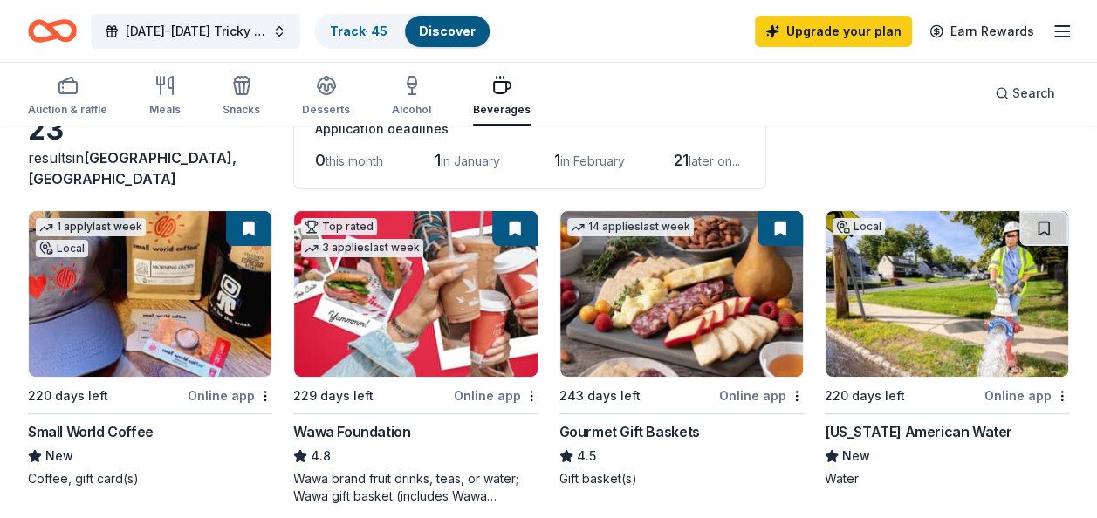
scroll to position [87, 0]
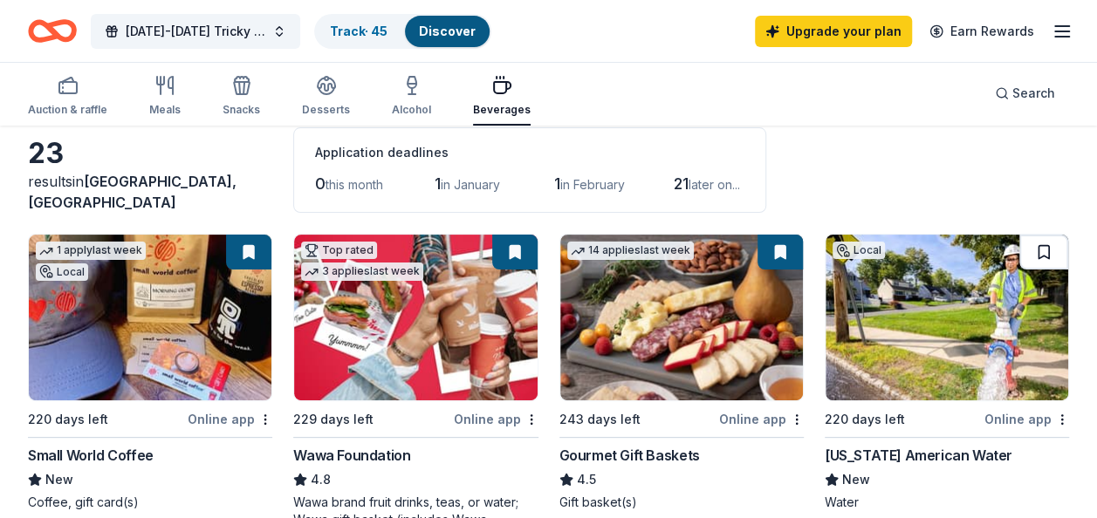
click at [1040, 248] on button at bounding box center [1043, 252] width 49 height 35
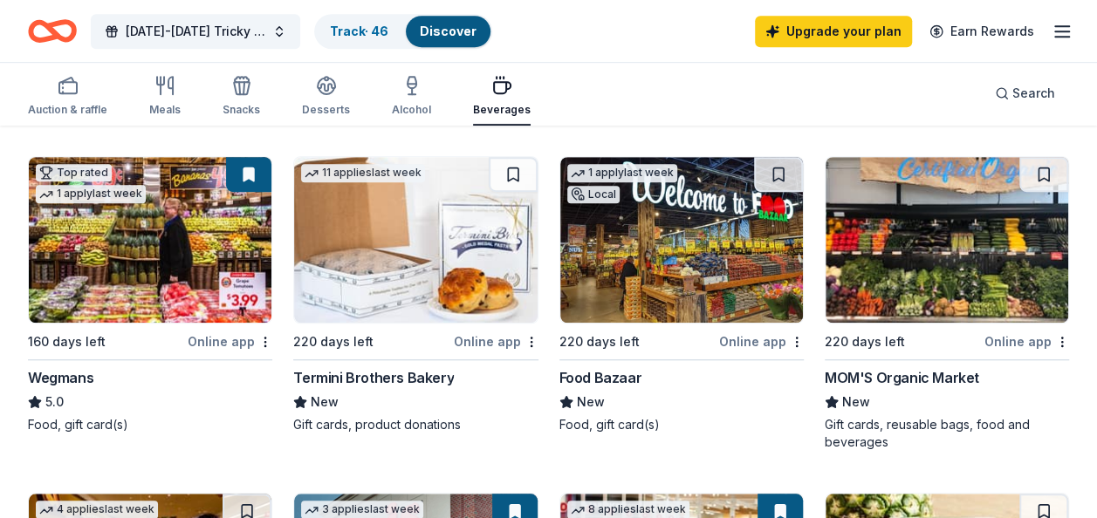
scroll to position [524, 0]
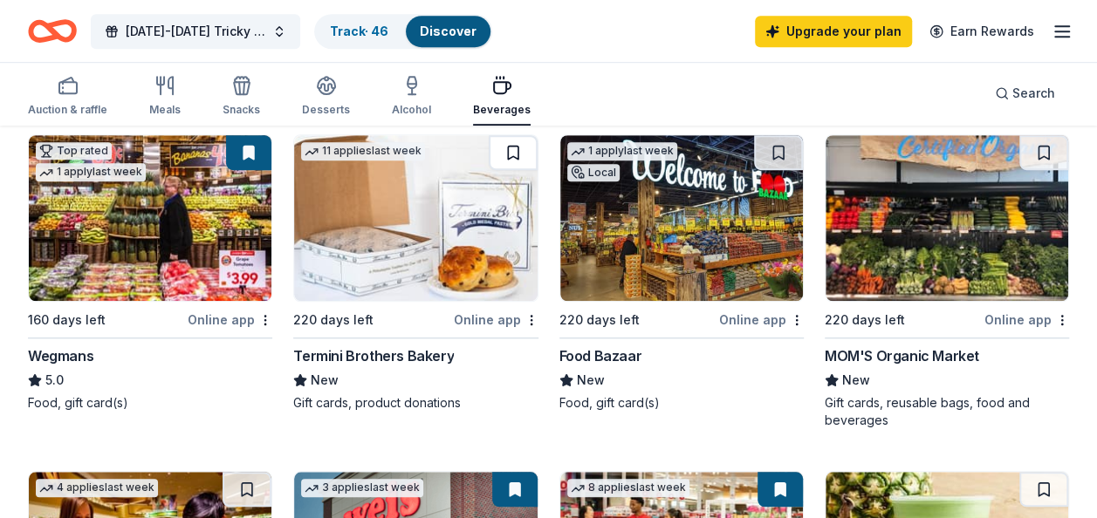
click at [517, 141] on button at bounding box center [513, 152] width 49 height 35
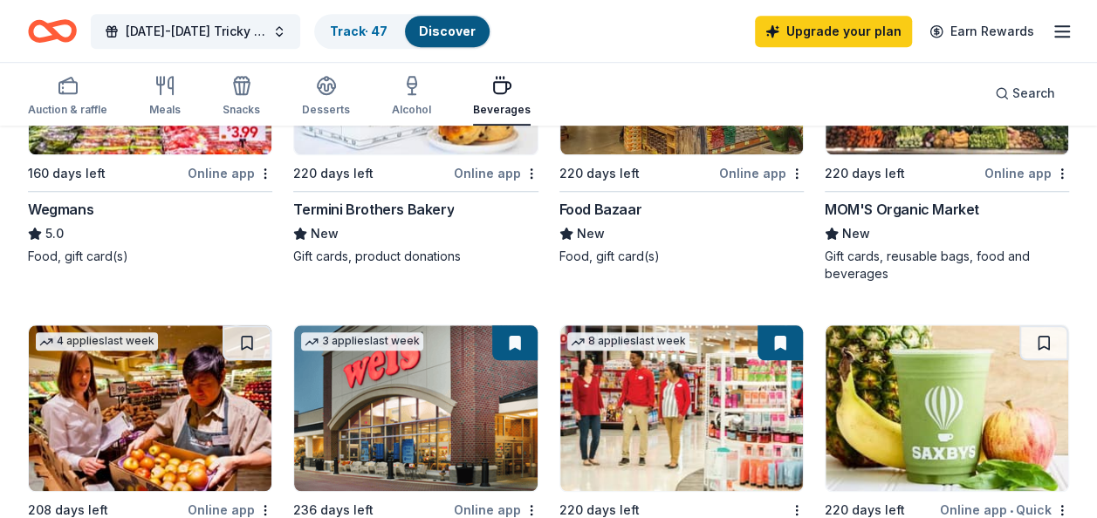
scroll to position [785, 0]
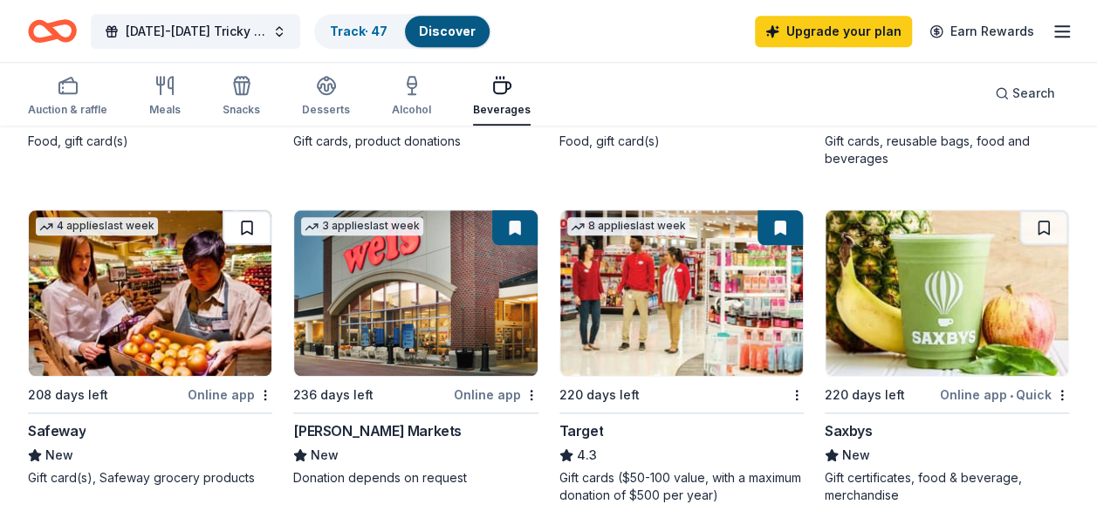
click at [257, 223] on button at bounding box center [247, 227] width 49 height 35
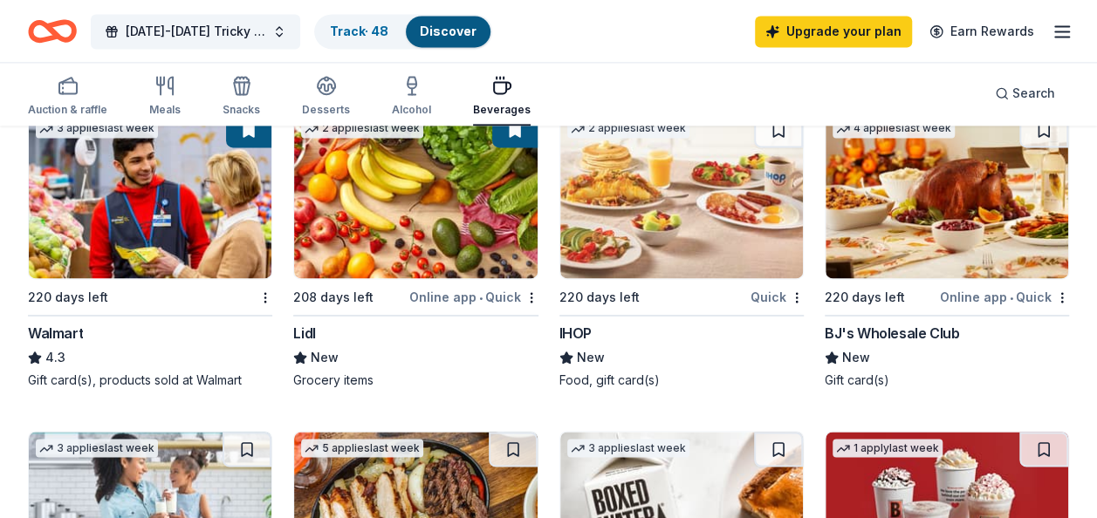
scroll to position [1222, 0]
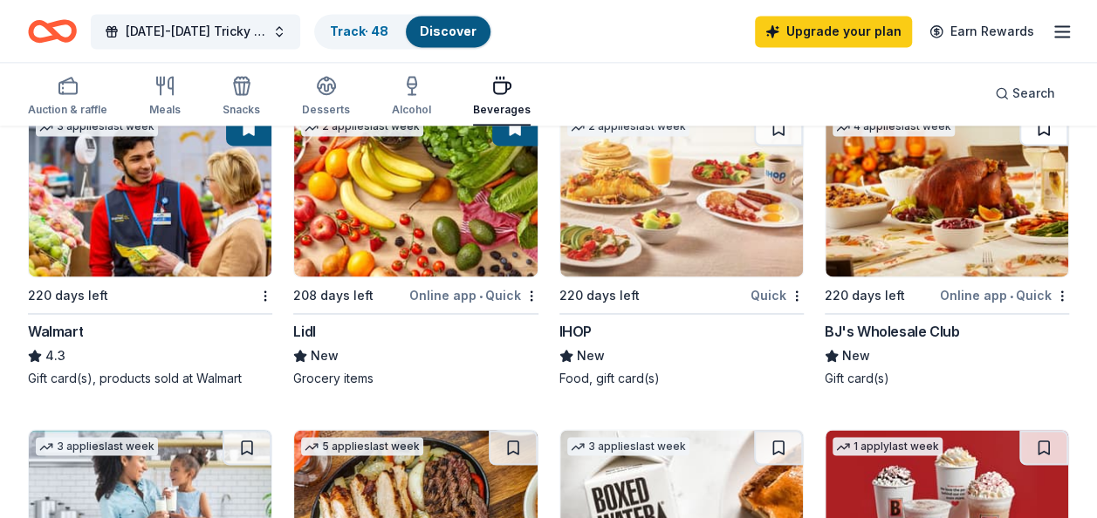
click at [1060, 131] on button at bounding box center [1043, 128] width 49 height 35
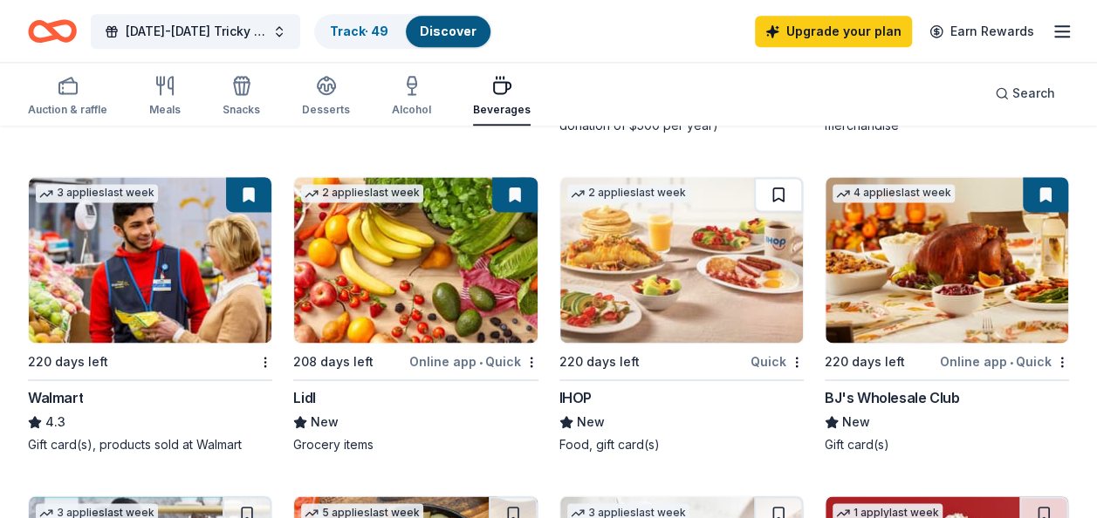
scroll to position [1135, 0]
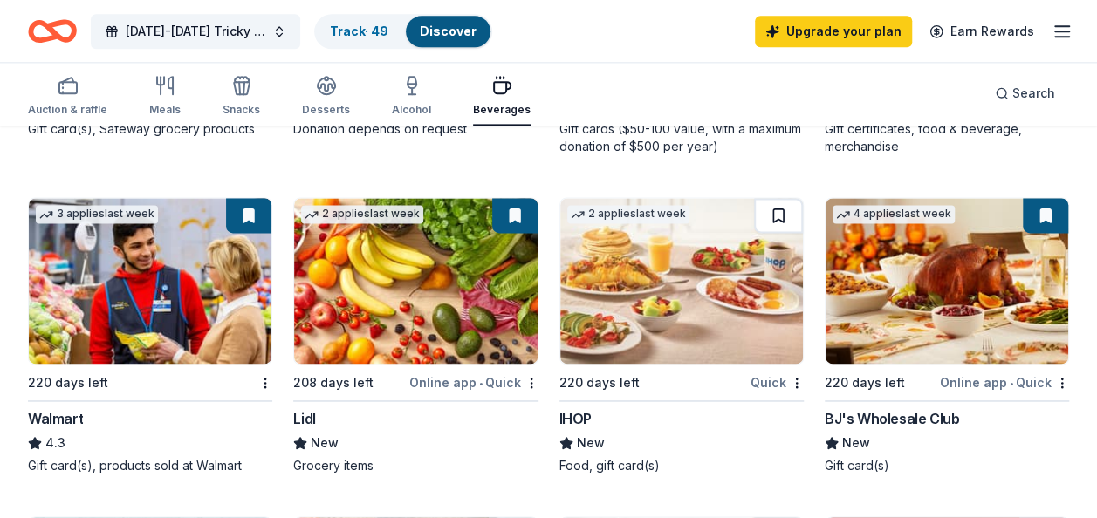
click at [780, 204] on button at bounding box center [778, 215] width 49 height 35
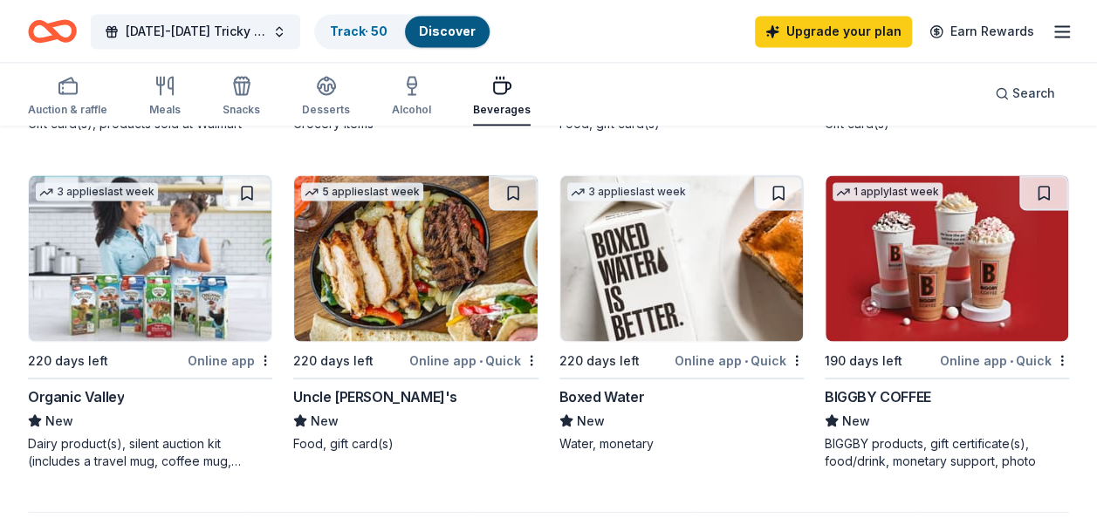
scroll to position [1484, 0]
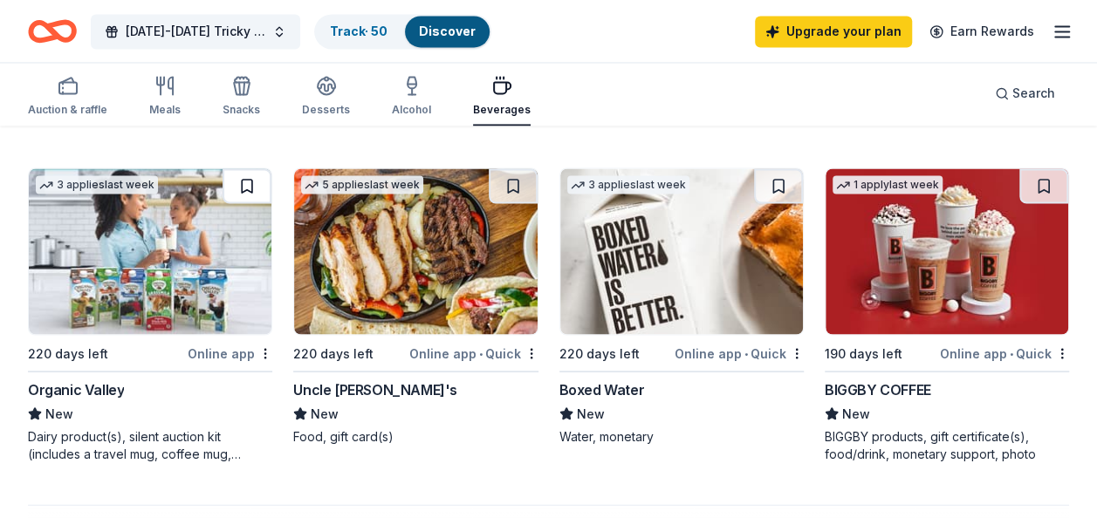
click at [257, 190] on button at bounding box center [247, 185] width 49 height 35
click at [793, 180] on button at bounding box center [778, 185] width 49 height 35
click at [1056, 180] on button at bounding box center [1043, 185] width 49 height 35
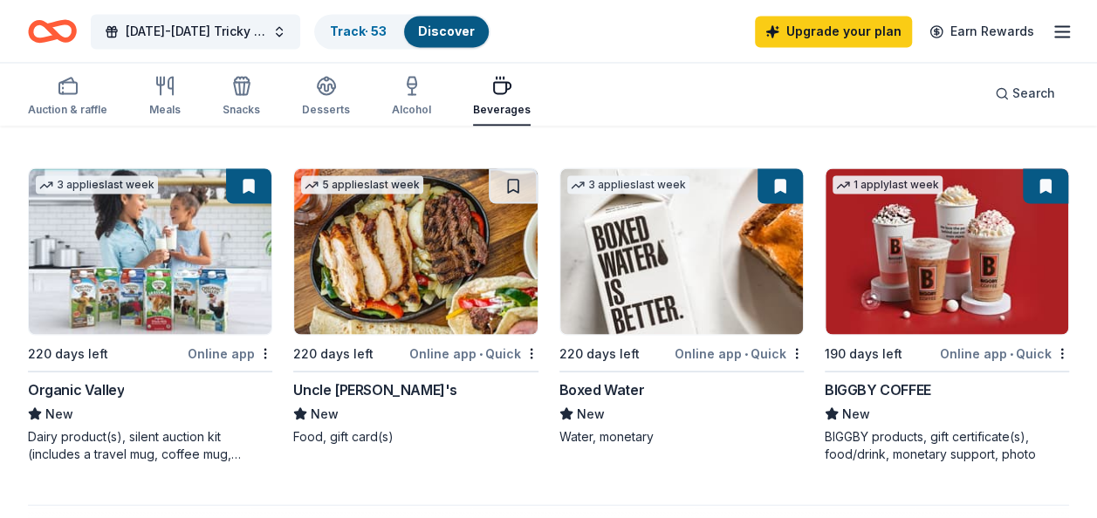
click at [945, 258] on img at bounding box center [947, 251] width 243 height 166
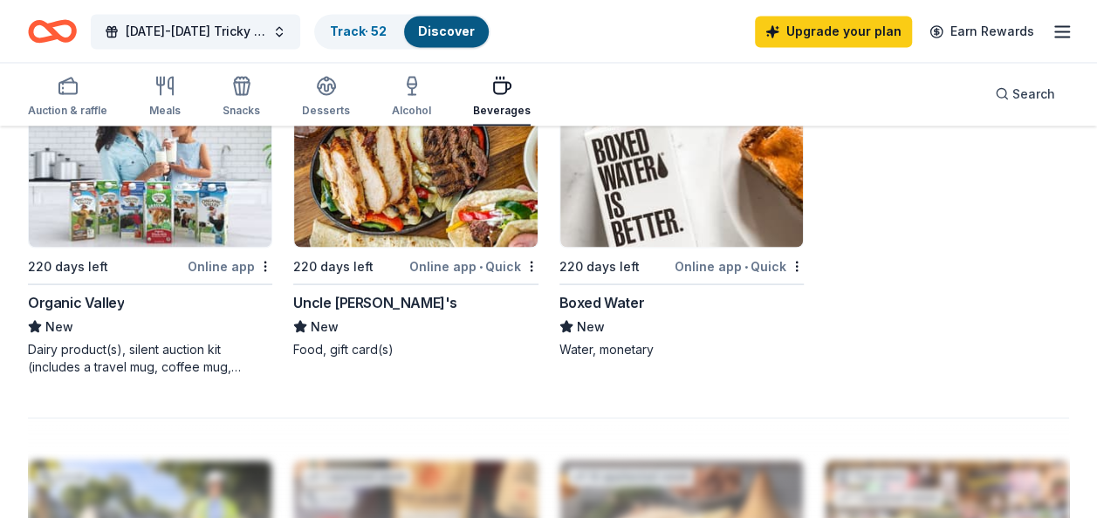
scroll to position [1222, 0]
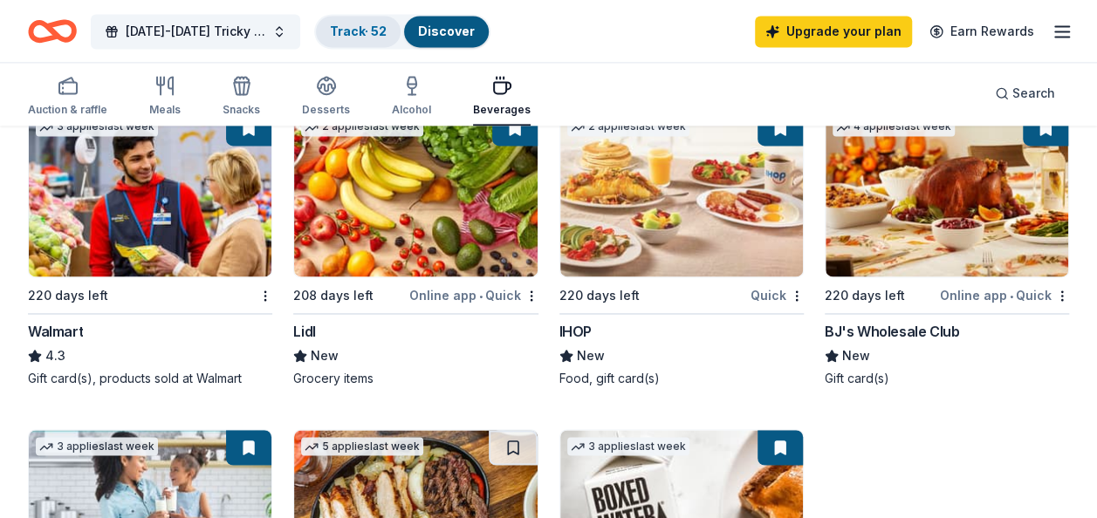
click at [364, 35] on link "Track · 52" at bounding box center [358, 31] width 57 height 15
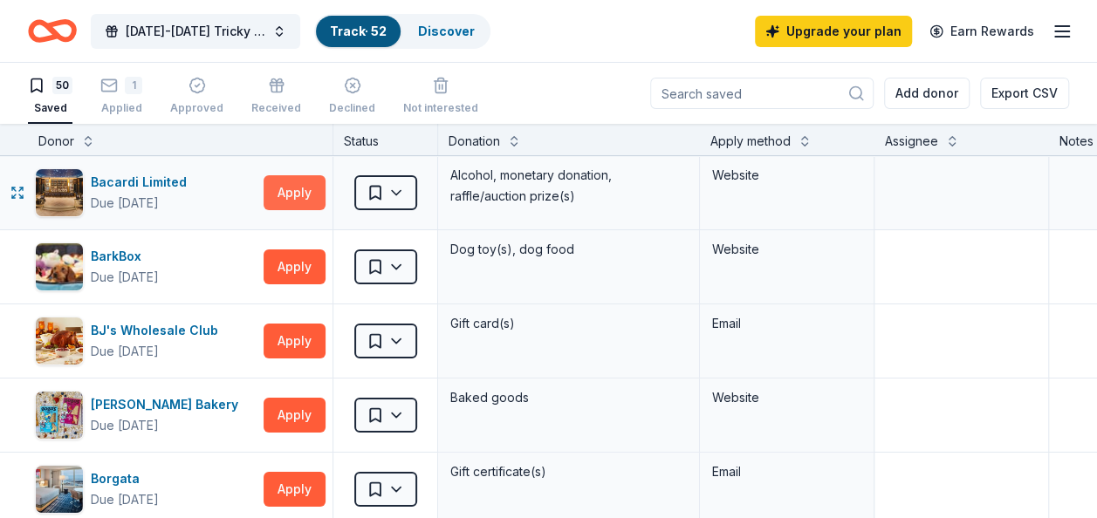
click at [288, 199] on button "Apply" at bounding box center [295, 192] width 62 height 35
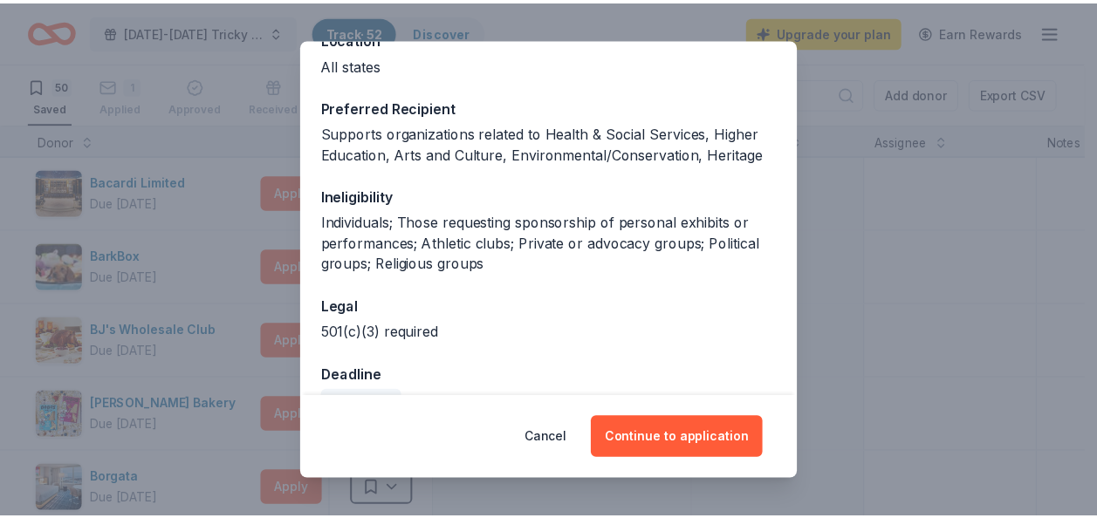
scroll to position [260, 0]
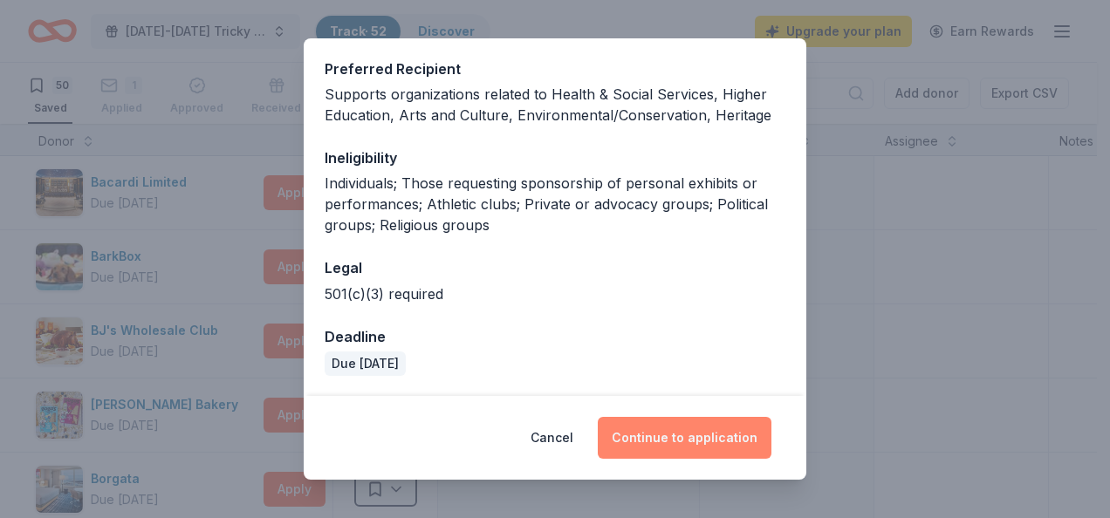
click at [671, 428] on button "Continue to application" at bounding box center [685, 438] width 174 height 42
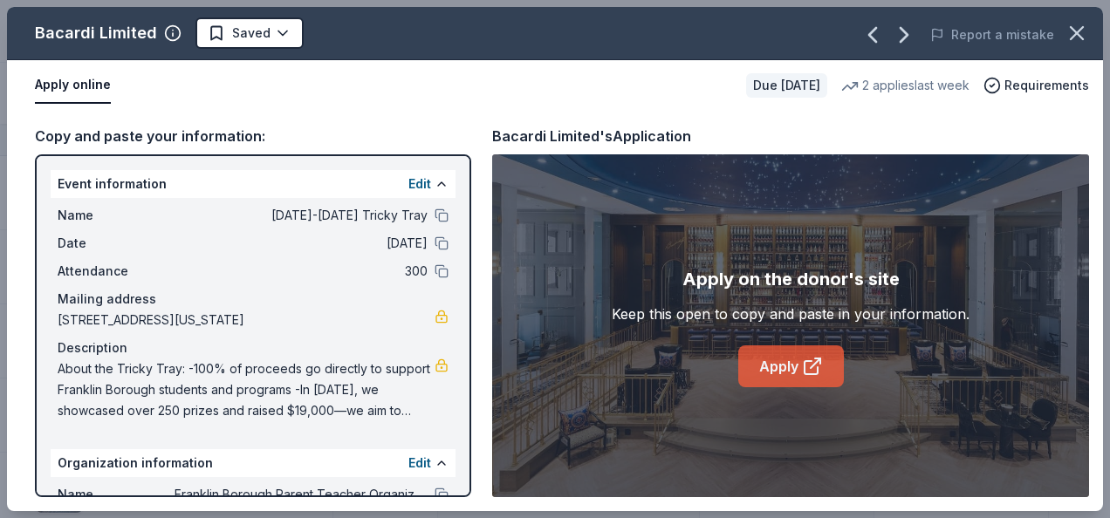
click at [805, 376] on icon at bounding box center [812, 366] width 21 height 21
click at [1070, 23] on icon "button" at bounding box center [1077, 33] width 24 height 24
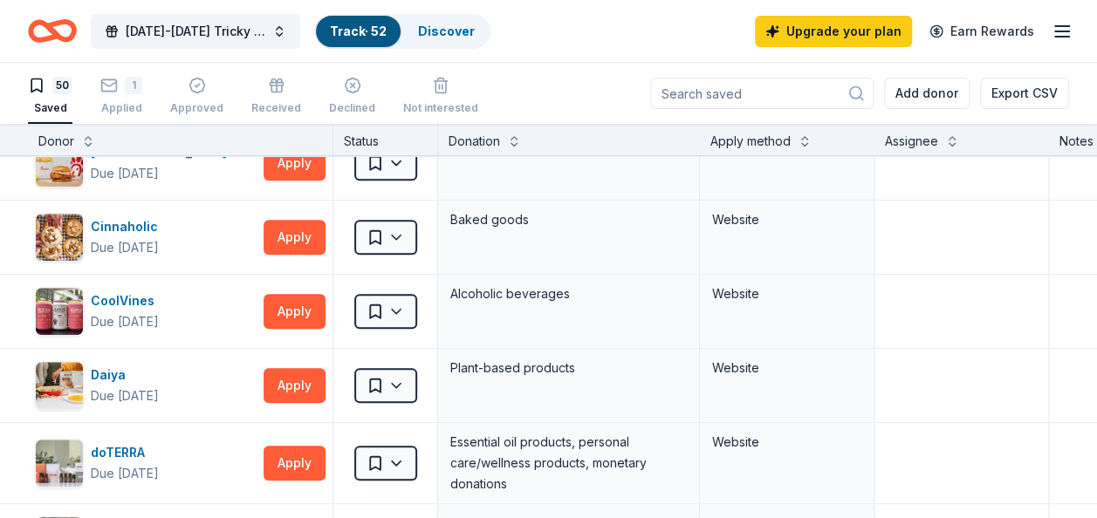
scroll to position [492, 0]
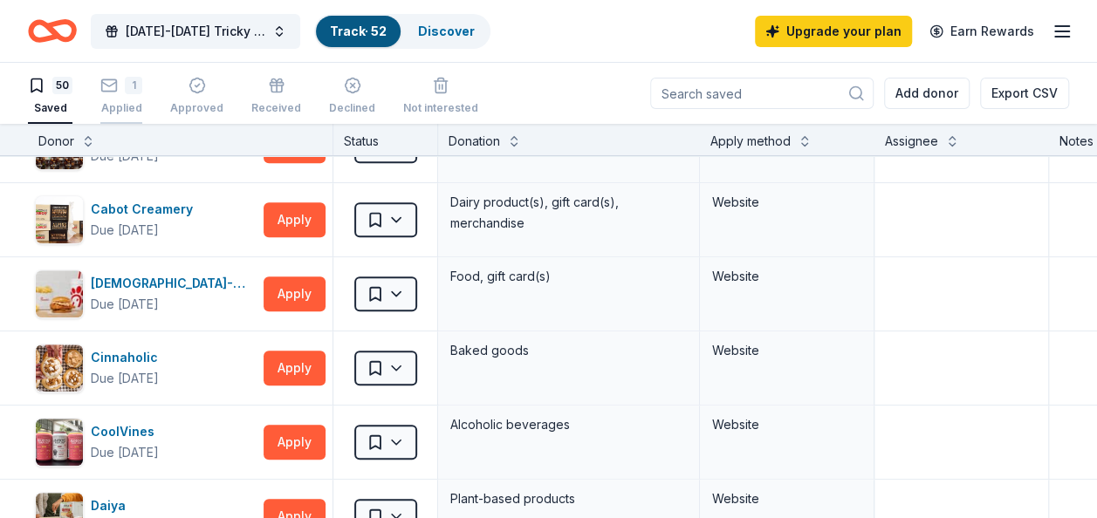
click at [127, 82] on div "1" at bounding box center [133, 85] width 17 height 17
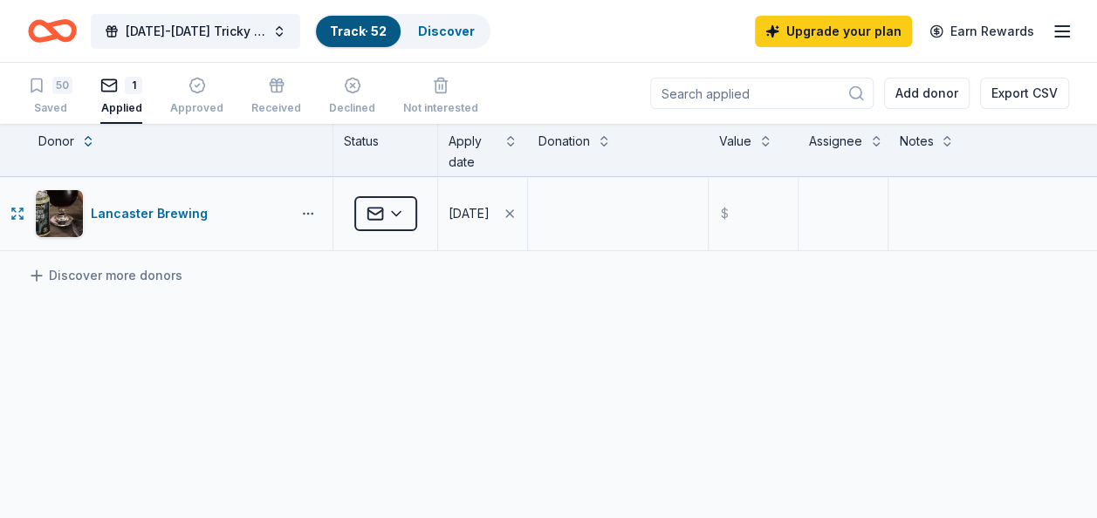
click at [301, 215] on html "[DATE]-[DATE] Tricky Tray Track · 52 Discover Upgrade your plan Earn Rewards 50…" at bounding box center [548, 259] width 1097 height 518
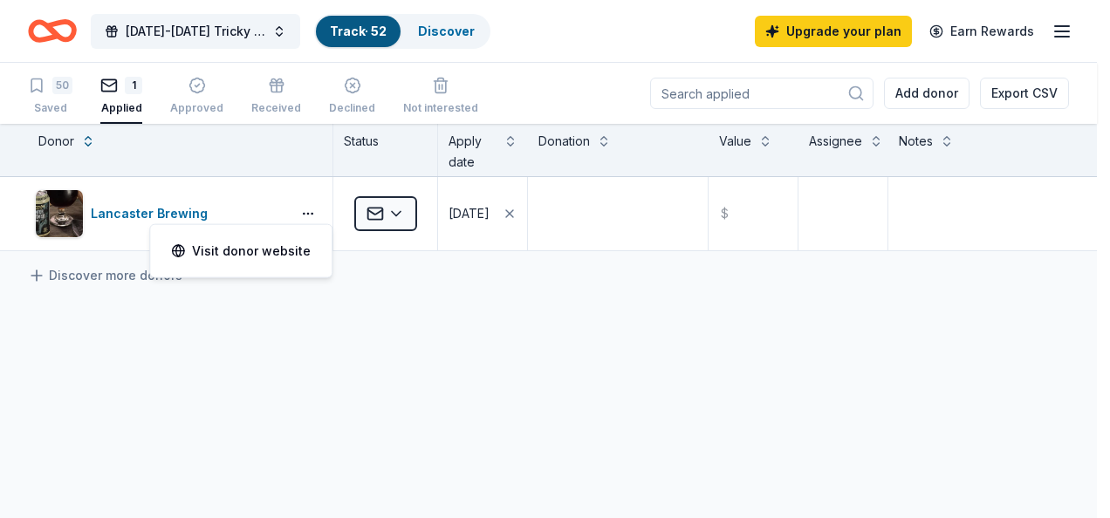
click at [502, 413] on html "[DATE]-[DATE] Tricky Tray Track · 52 Discover Upgrade your plan Earn Rewards 50…" at bounding box center [555, 259] width 1110 height 518
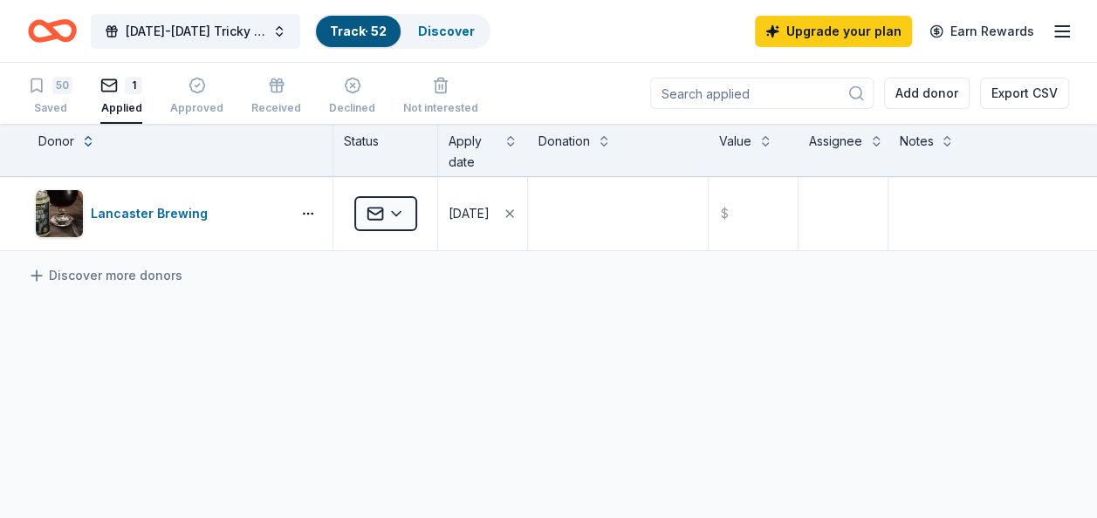
click at [734, 99] on input at bounding box center [761, 93] width 223 height 31
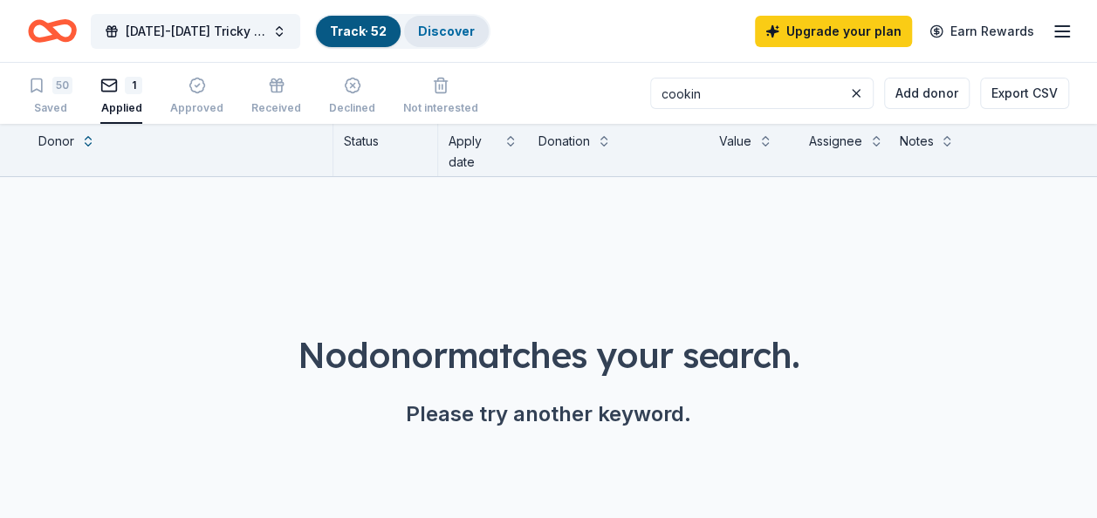
type input "cookin"
click at [464, 24] on link "Discover" at bounding box center [446, 31] width 57 height 15
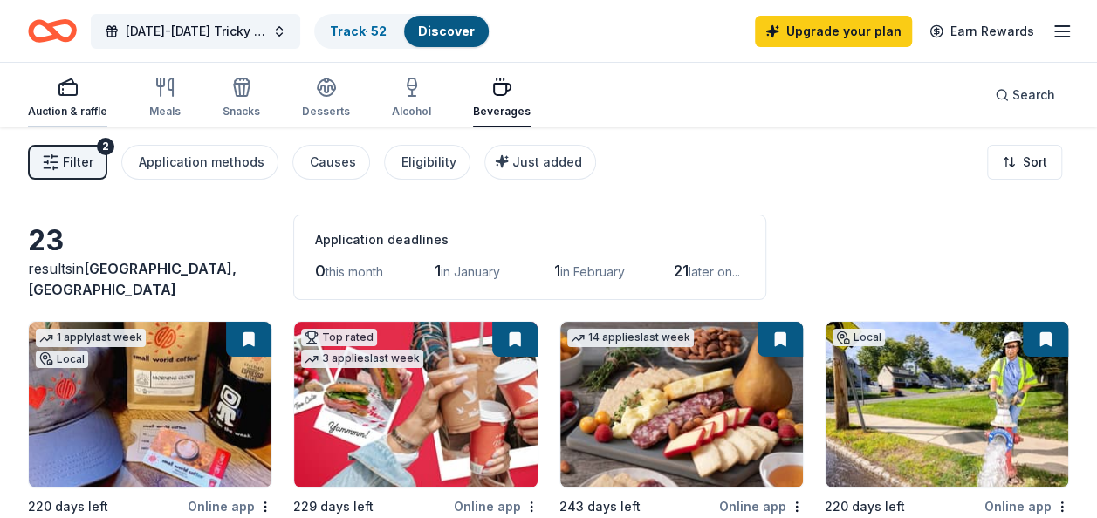
click at [79, 100] on div "Auction & raffle" at bounding box center [67, 98] width 79 height 42
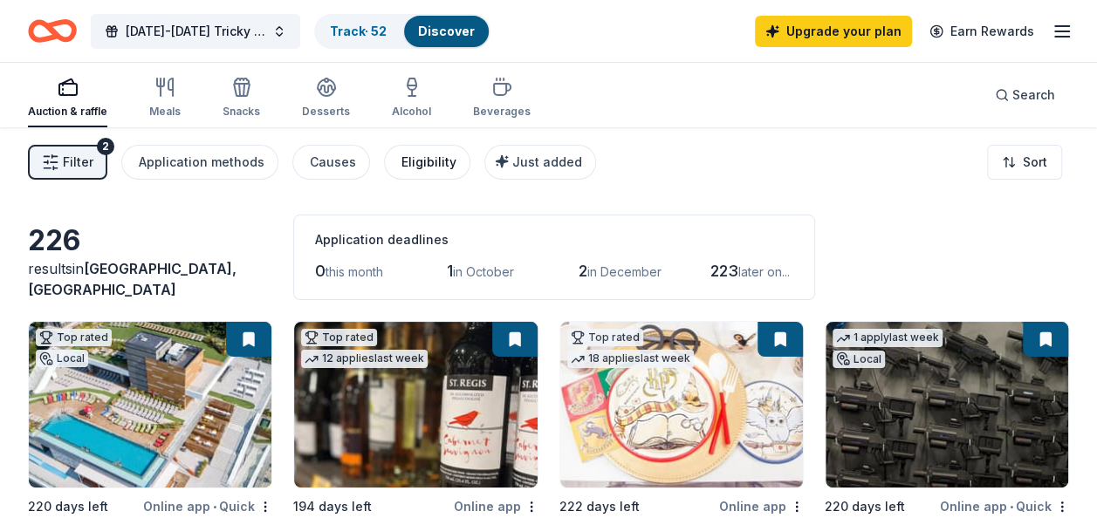
click at [425, 168] on div "Eligibility" at bounding box center [428, 162] width 55 height 21
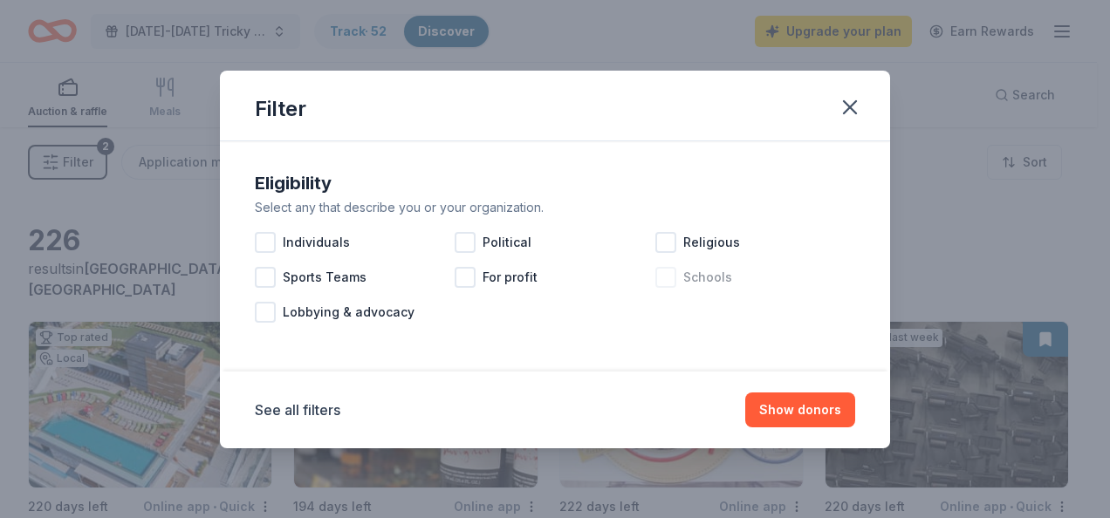
click at [665, 278] on div at bounding box center [665, 277] width 21 height 21
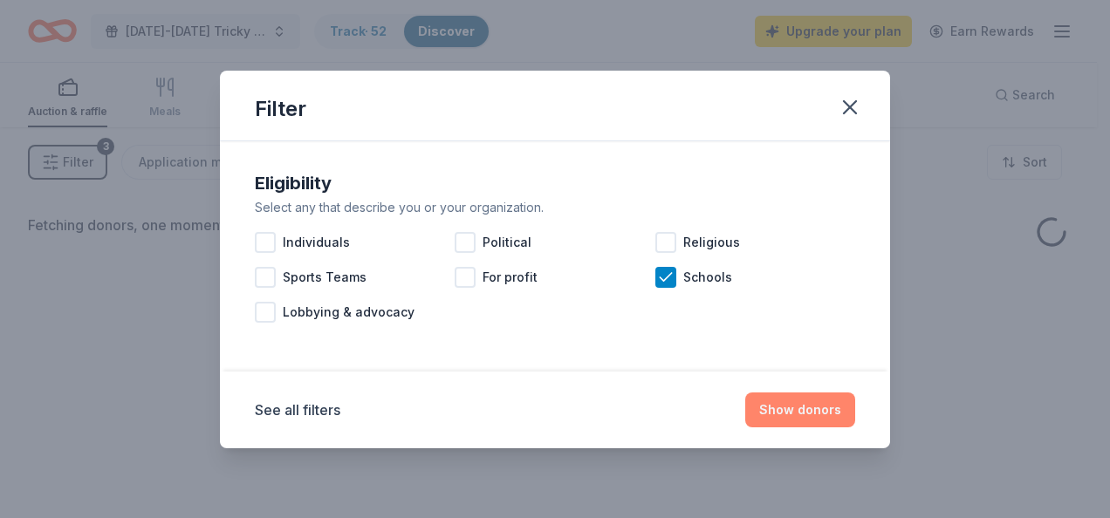
click at [799, 409] on button "Show donors" at bounding box center [800, 410] width 110 height 35
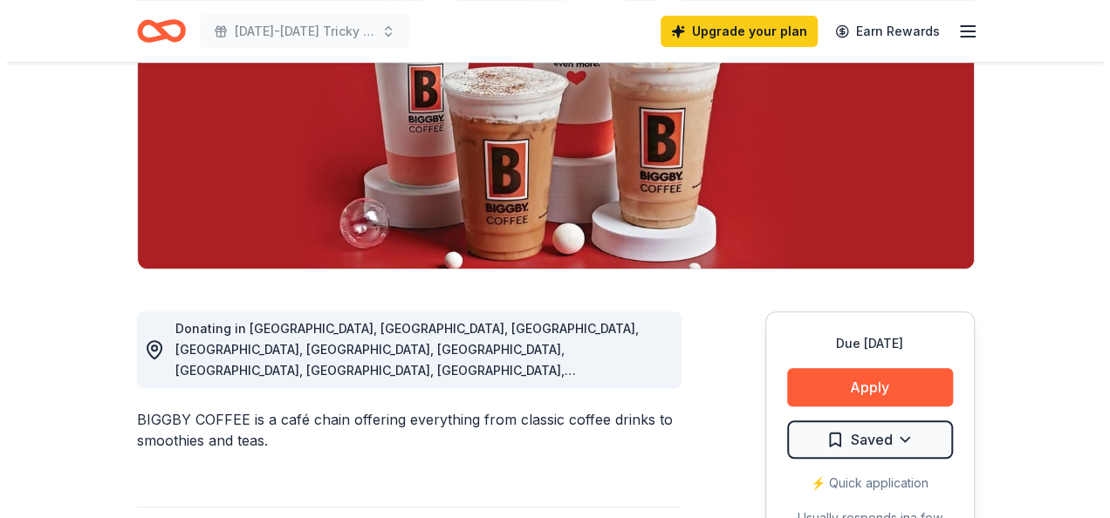
scroll to position [262, 0]
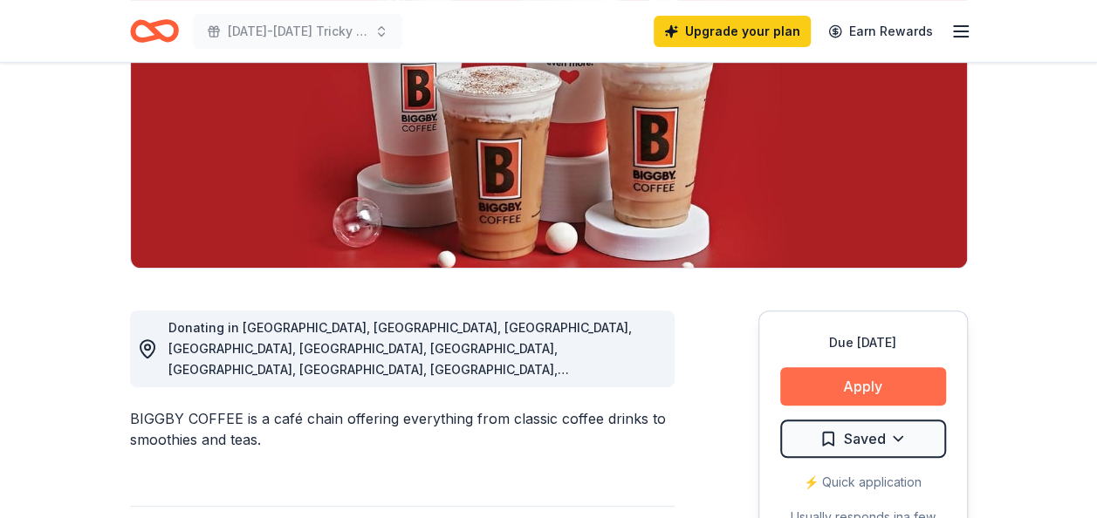
click at [836, 372] on button "Apply" at bounding box center [863, 386] width 166 height 38
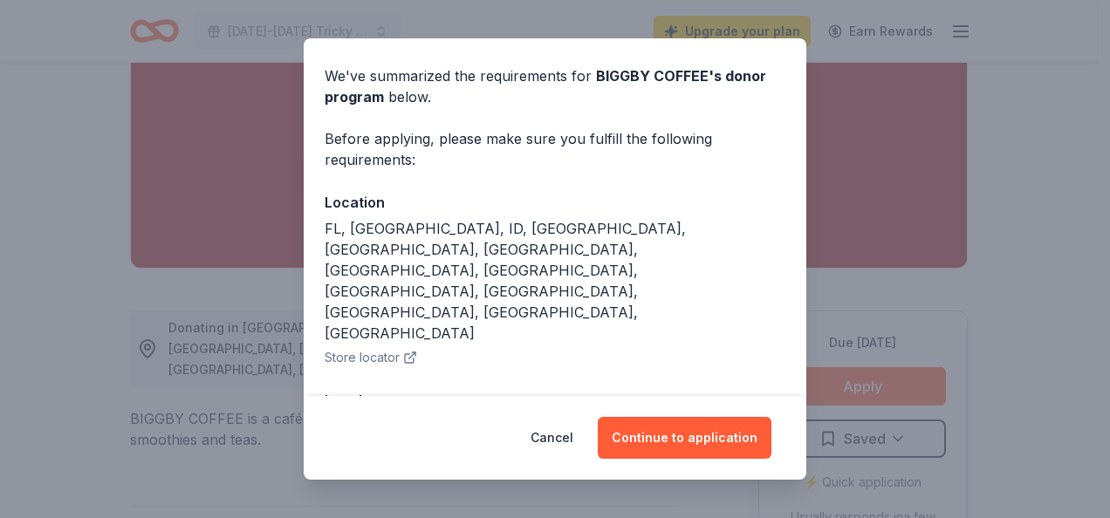
scroll to position [86, 0]
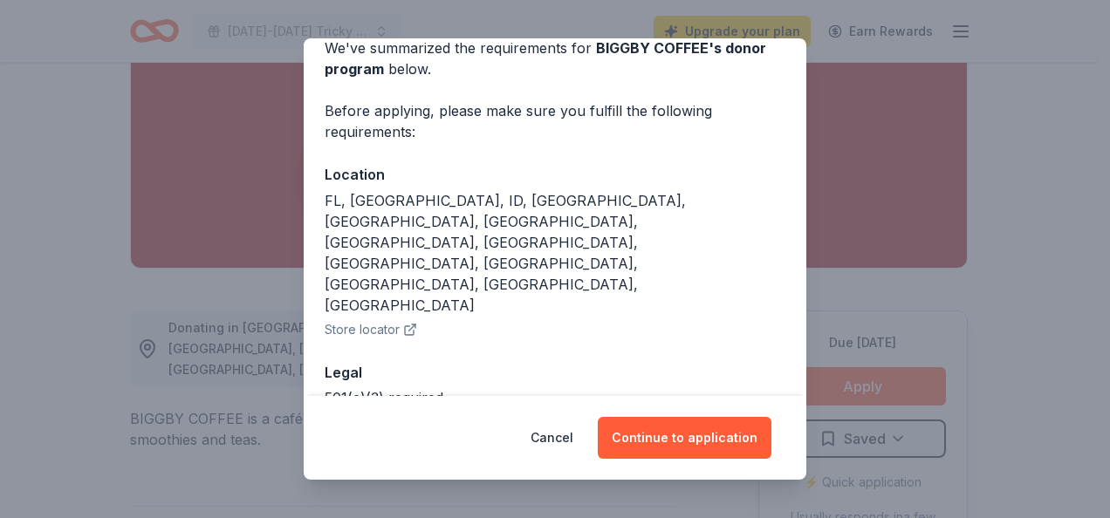
click at [684, 411] on div "Cancel Continue to application" at bounding box center [555, 438] width 503 height 84
click at [687, 435] on button "Continue to application" at bounding box center [685, 438] width 174 height 42
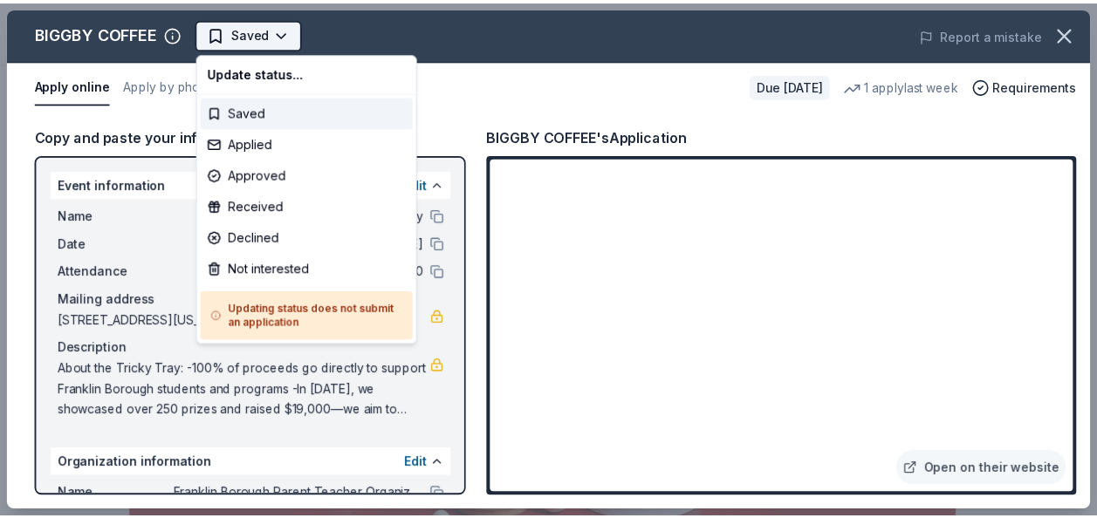
scroll to position [0, 0]
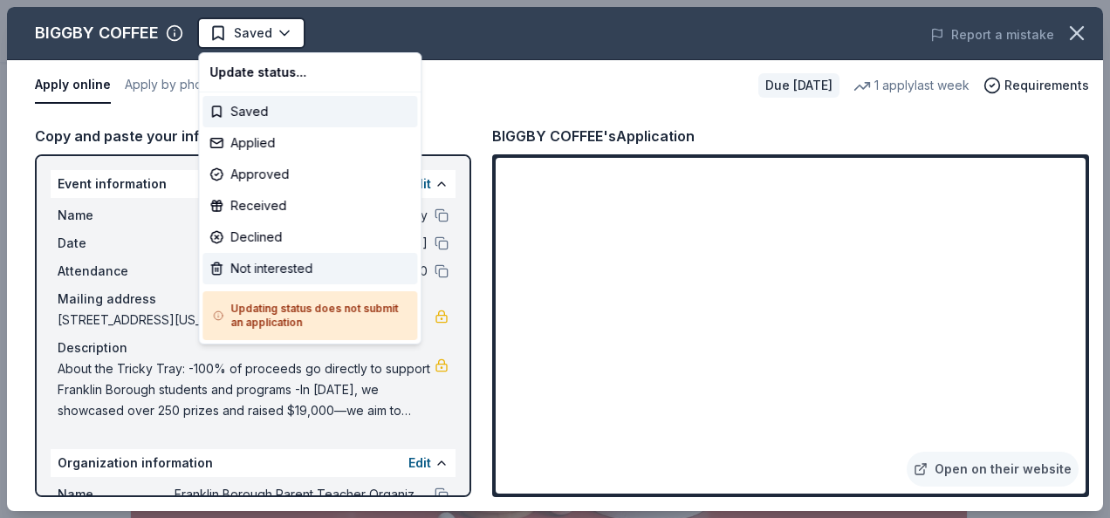
click at [278, 267] on div "Not interested" at bounding box center [309, 268] width 215 height 31
